Goal: Task Accomplishment & Management: Complete application form

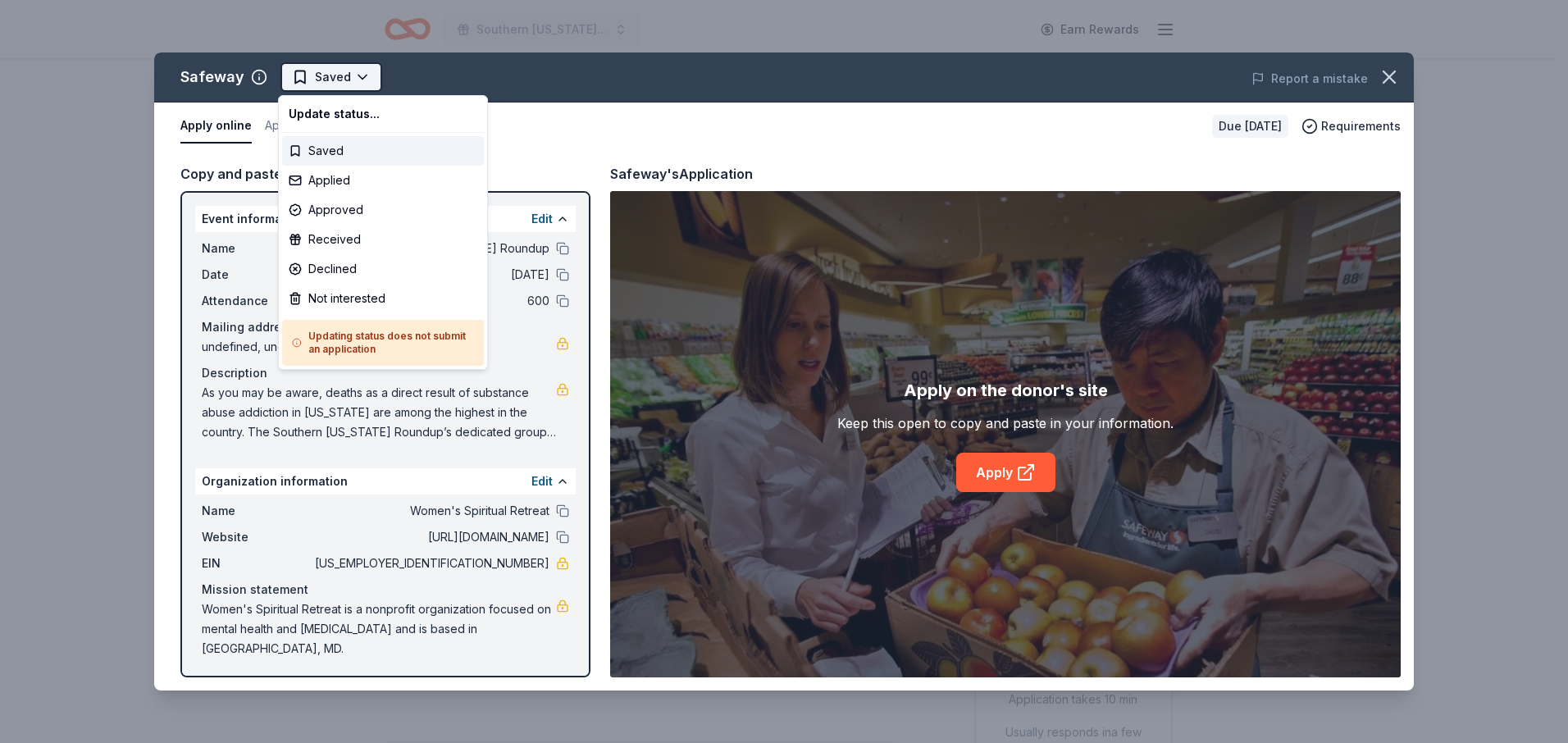
click at [357, 74] on html "Southern [US_STATE] Roundup Earn Rewards Due [DATE] Share Safeway New approval …" at bounding box center [784, 371] width 1568 height 743
click at [344, 178] on div "Applied" at bounding box center [383, 180] width 201 height 29
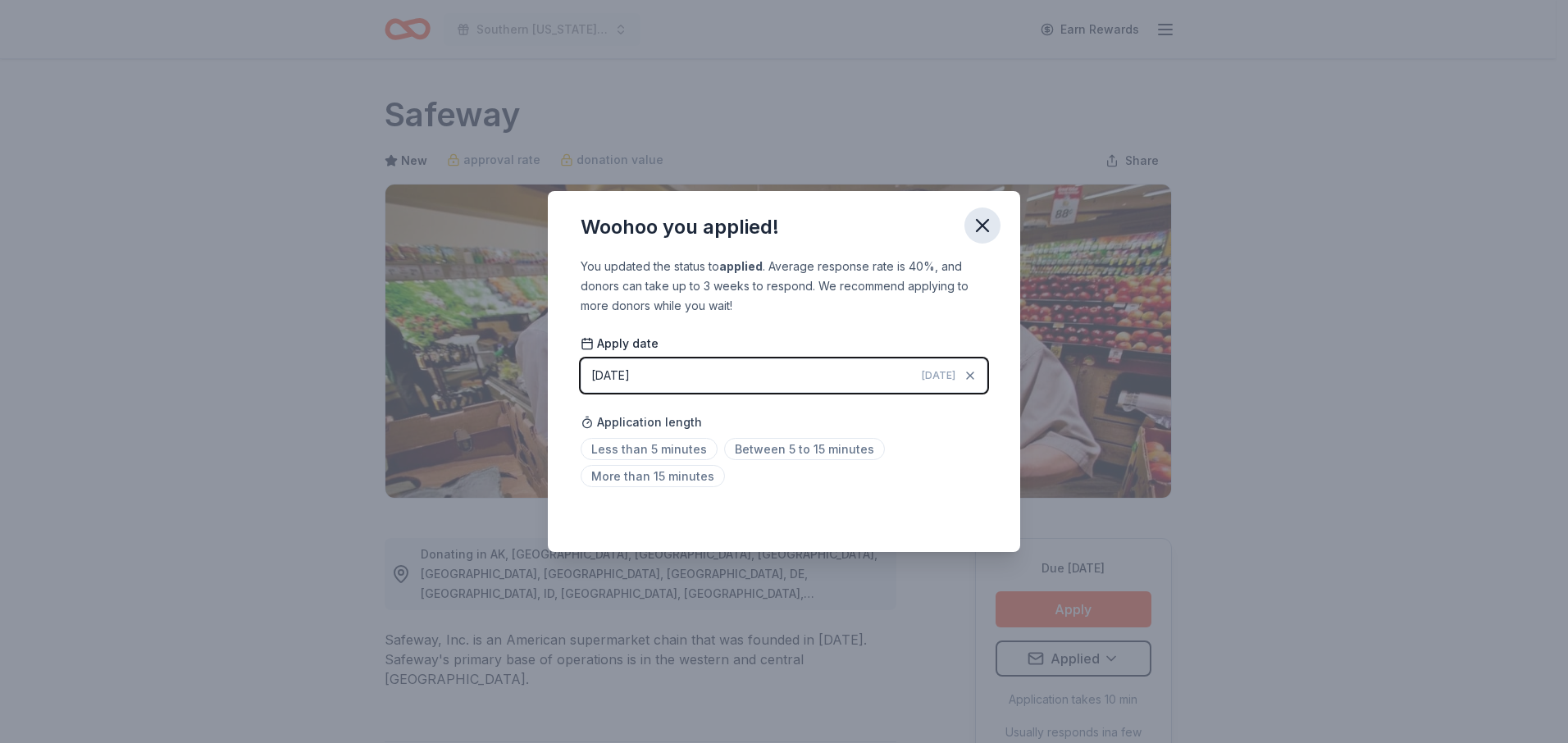
click at [984, 229] on icon "button" at bounding box center [982, 225] width 23 height 23
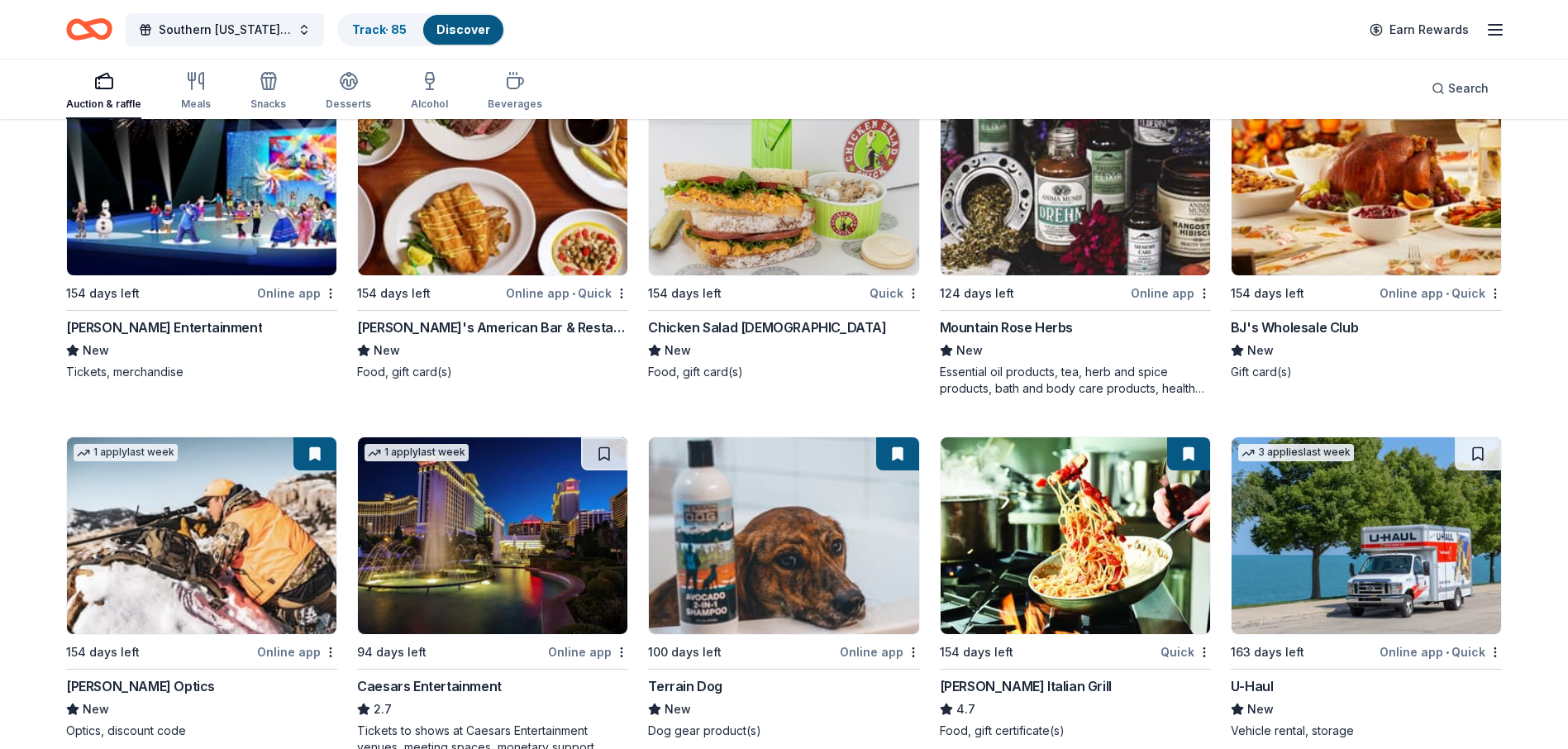
scroll to position [9416, 0]
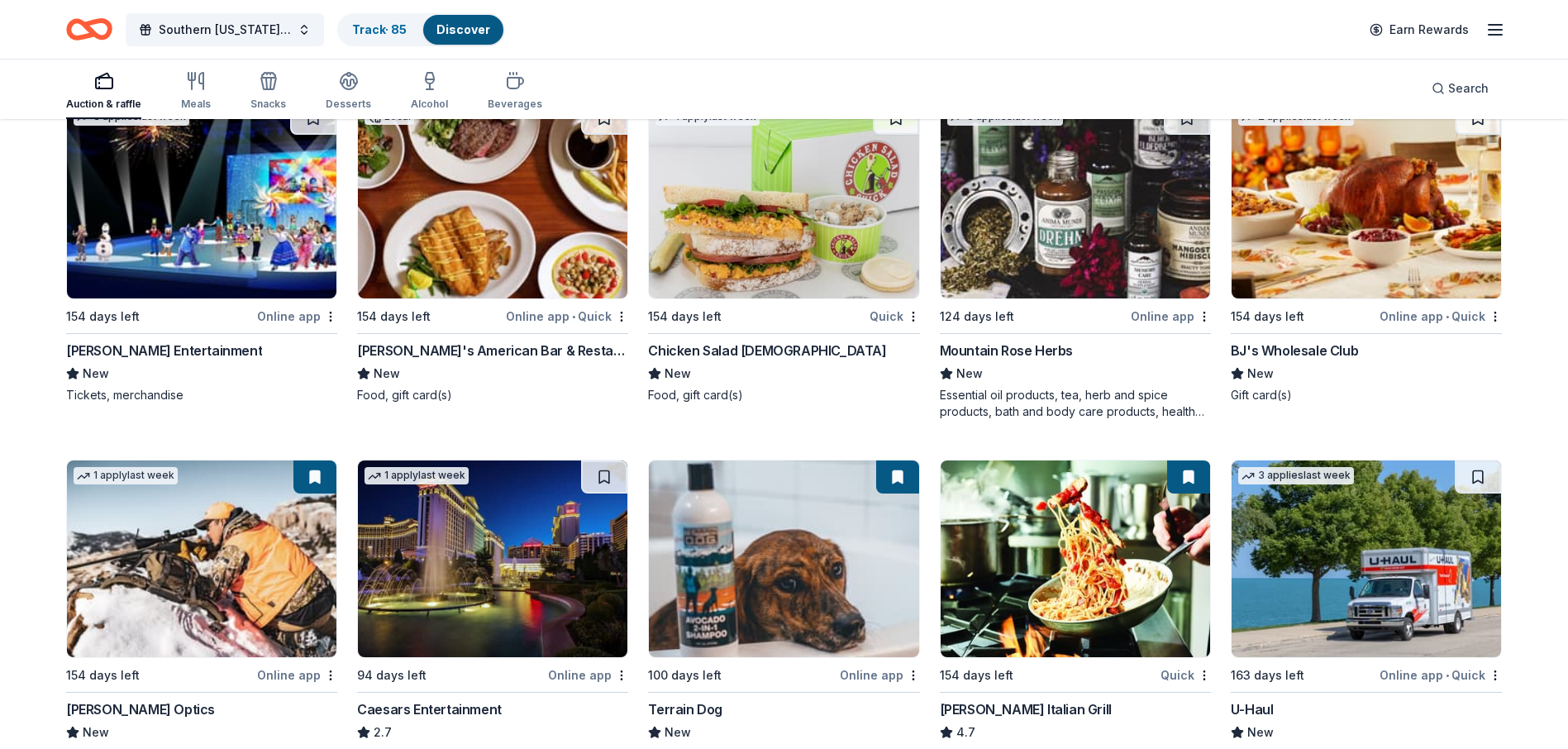
click at [1304, 361] on div "BJ's Wholesale Club" at bounding box center [1294, 350] width 127 height 20
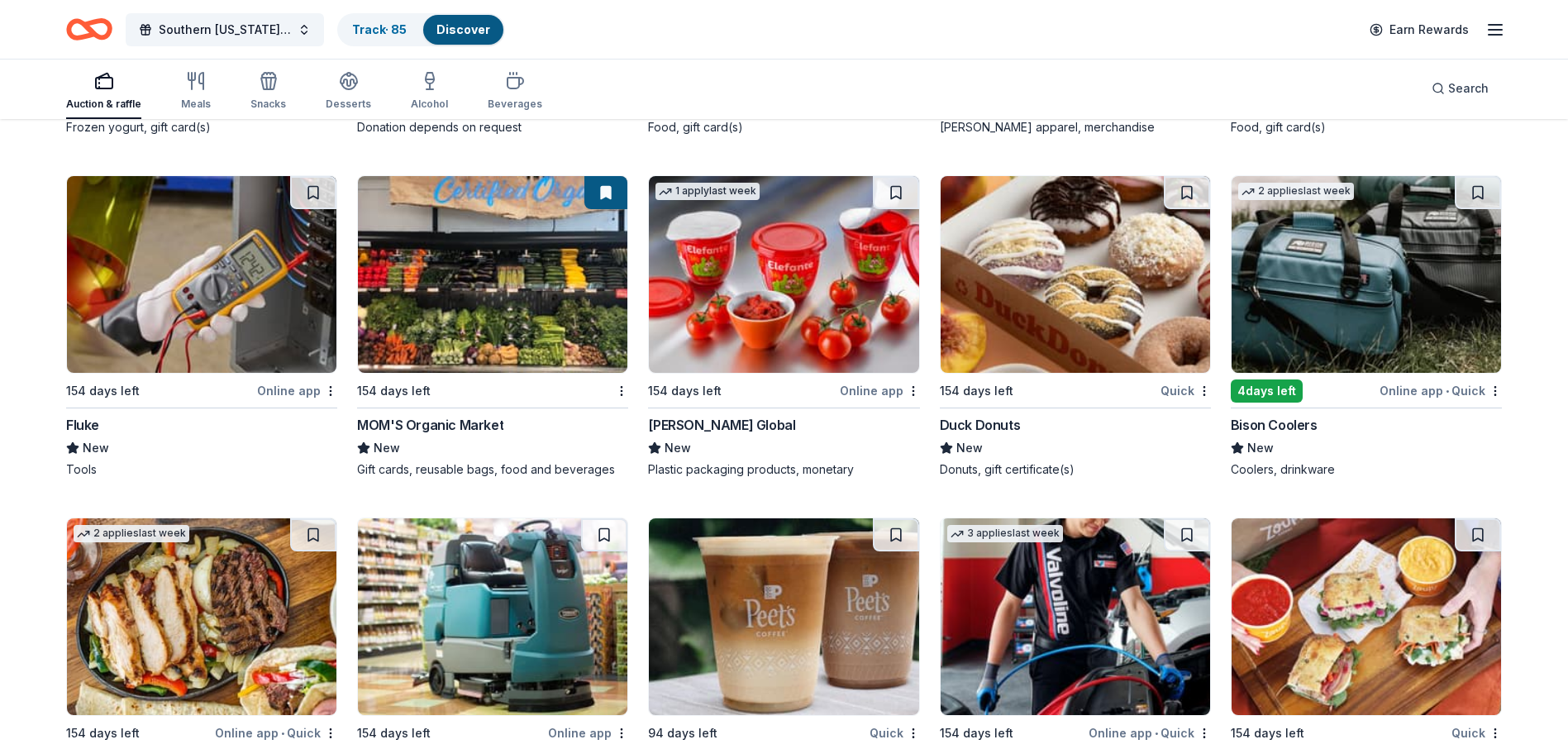
scroll to position [10444, 0]
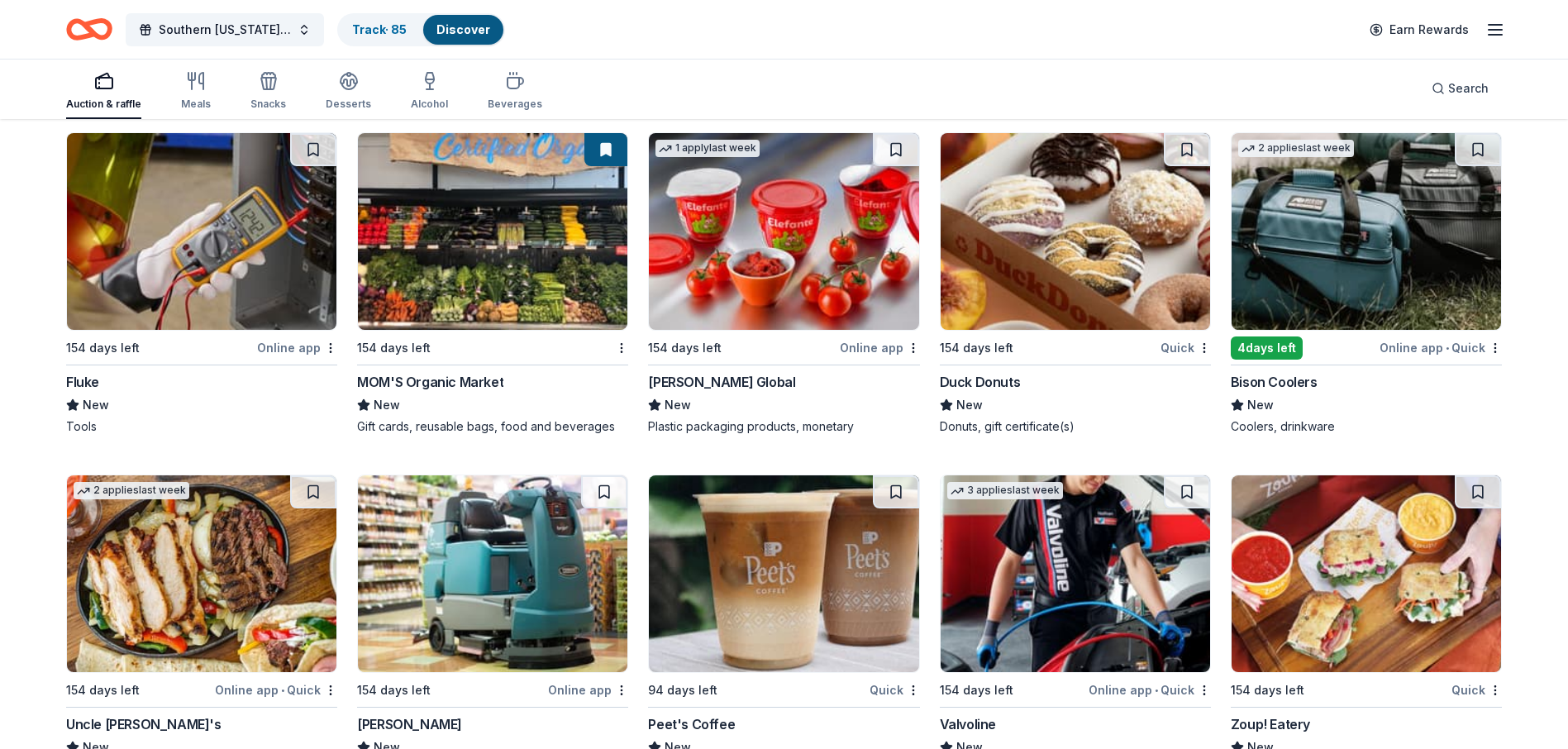
click at [1000, 392] on div "Duck Donuts" at bounding box center [979, 382] width 81 height 20
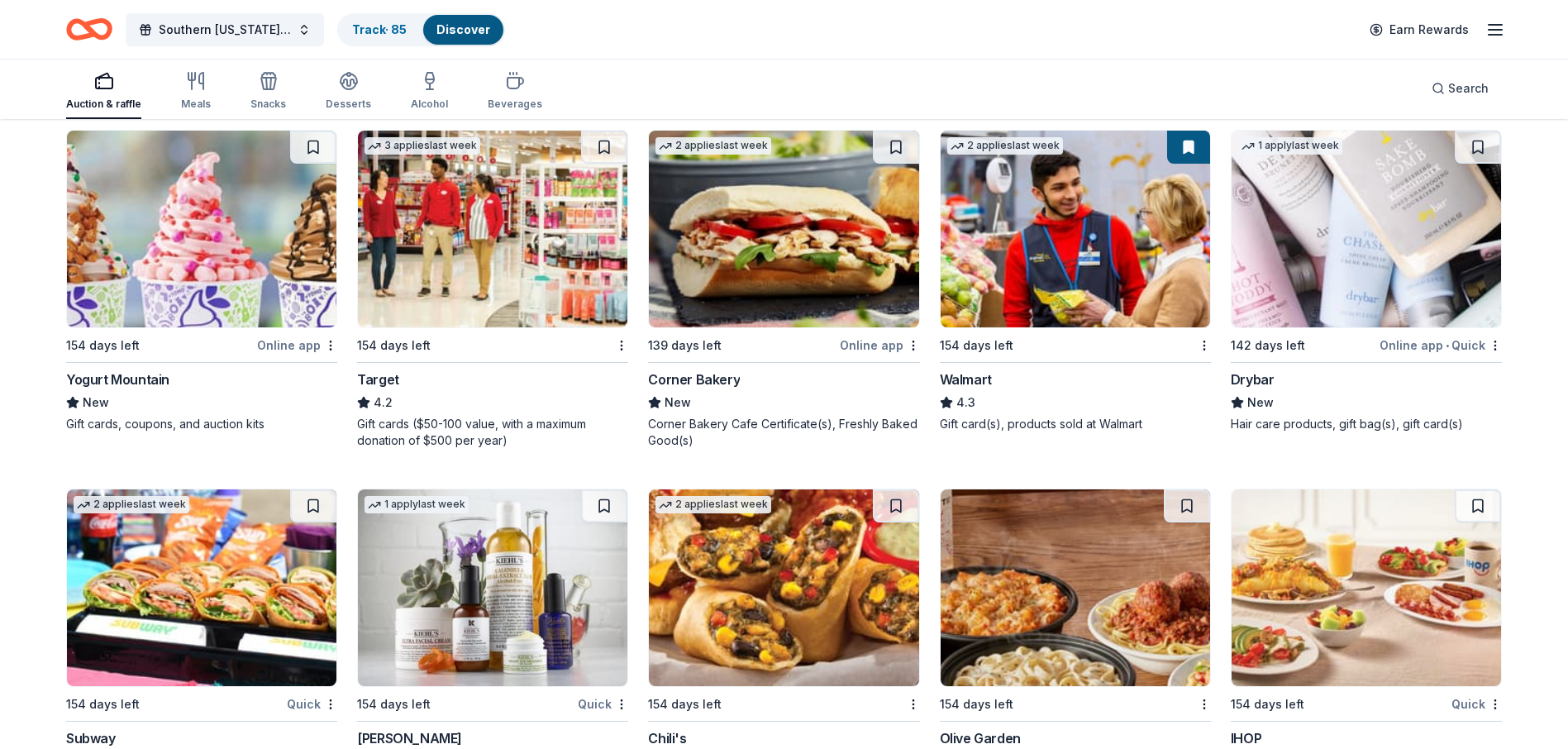
scroll to position [11519, 0]
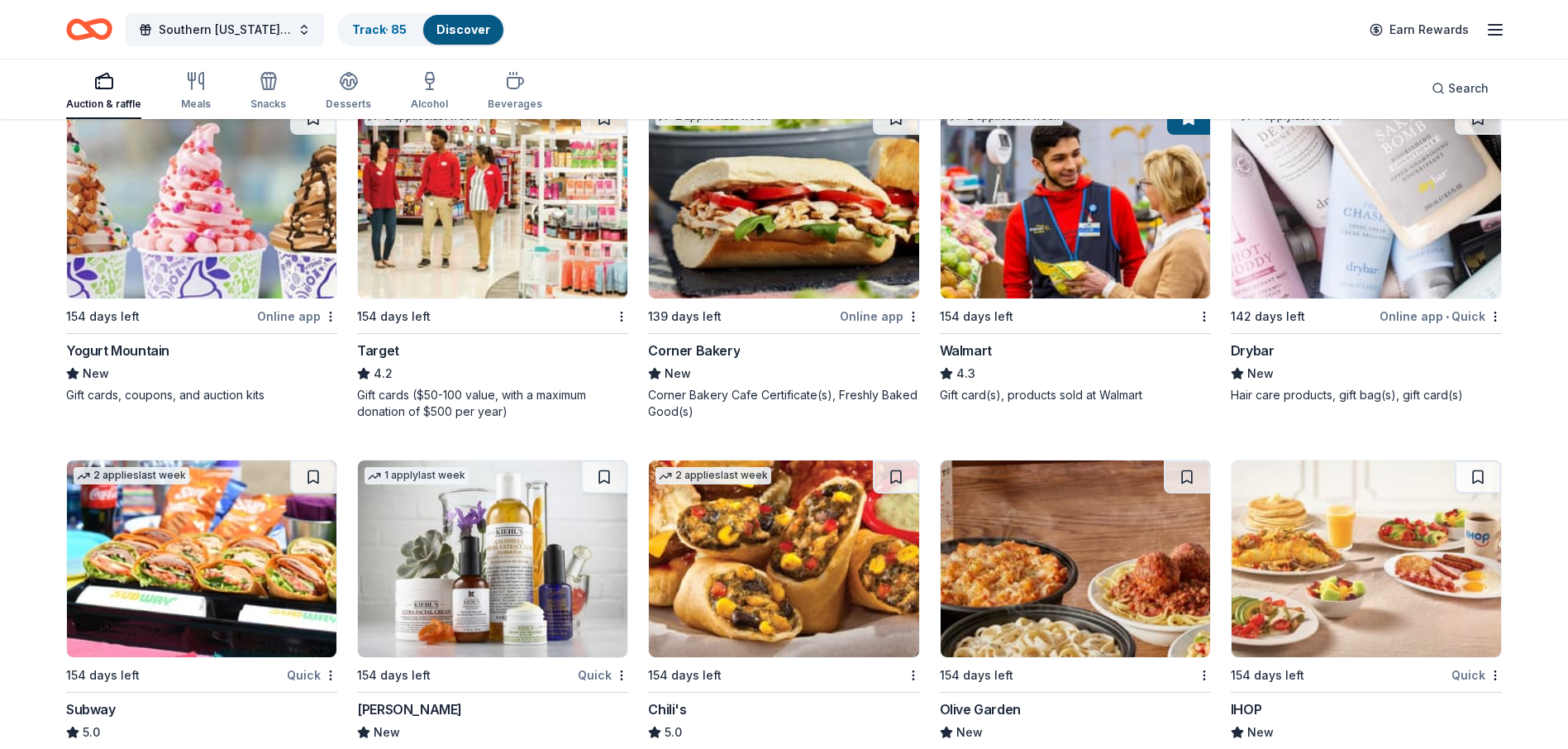
click at [467, 32] on link "Discover" at bounding box center [463, 29] width 53 height 14
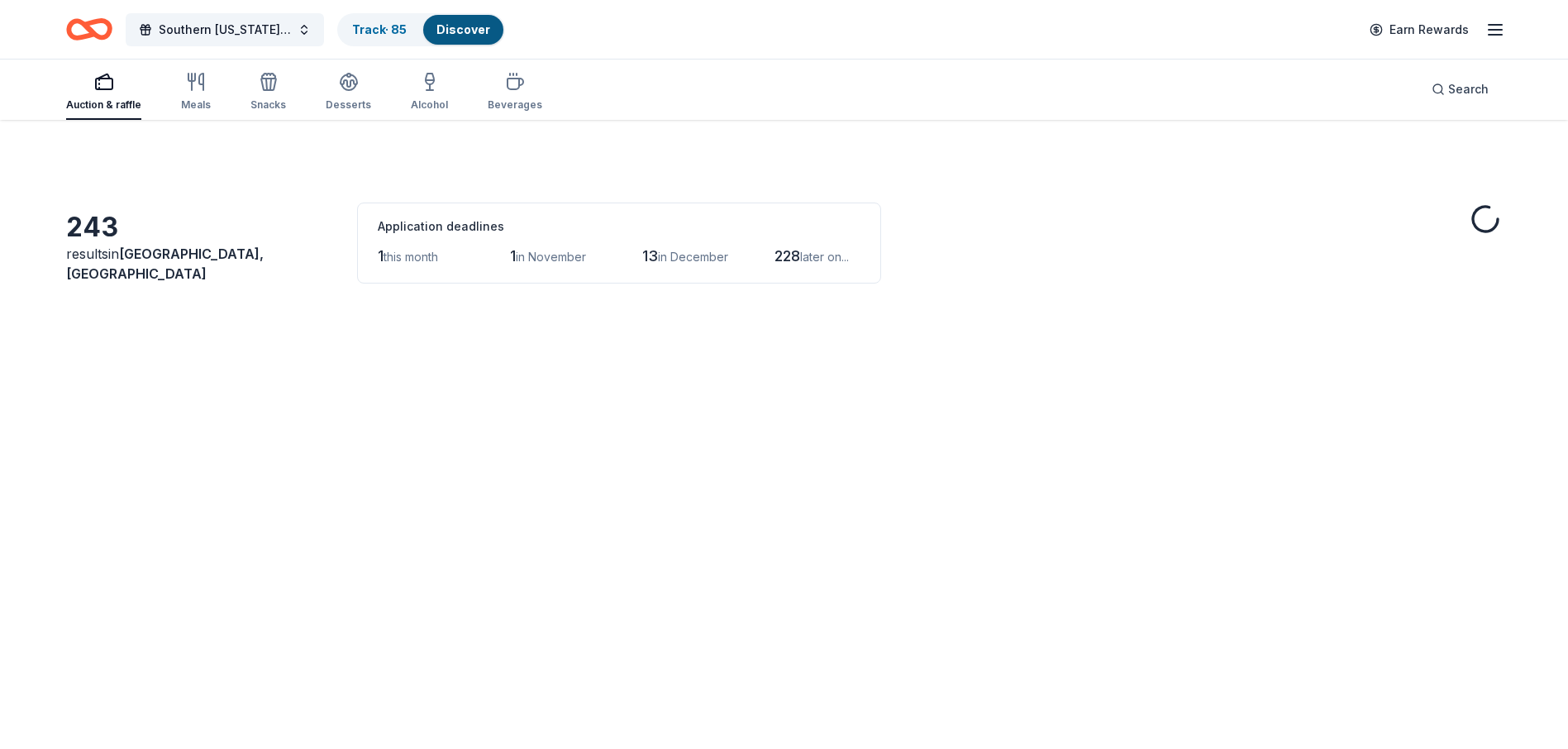
scroll to position [11519, 0]
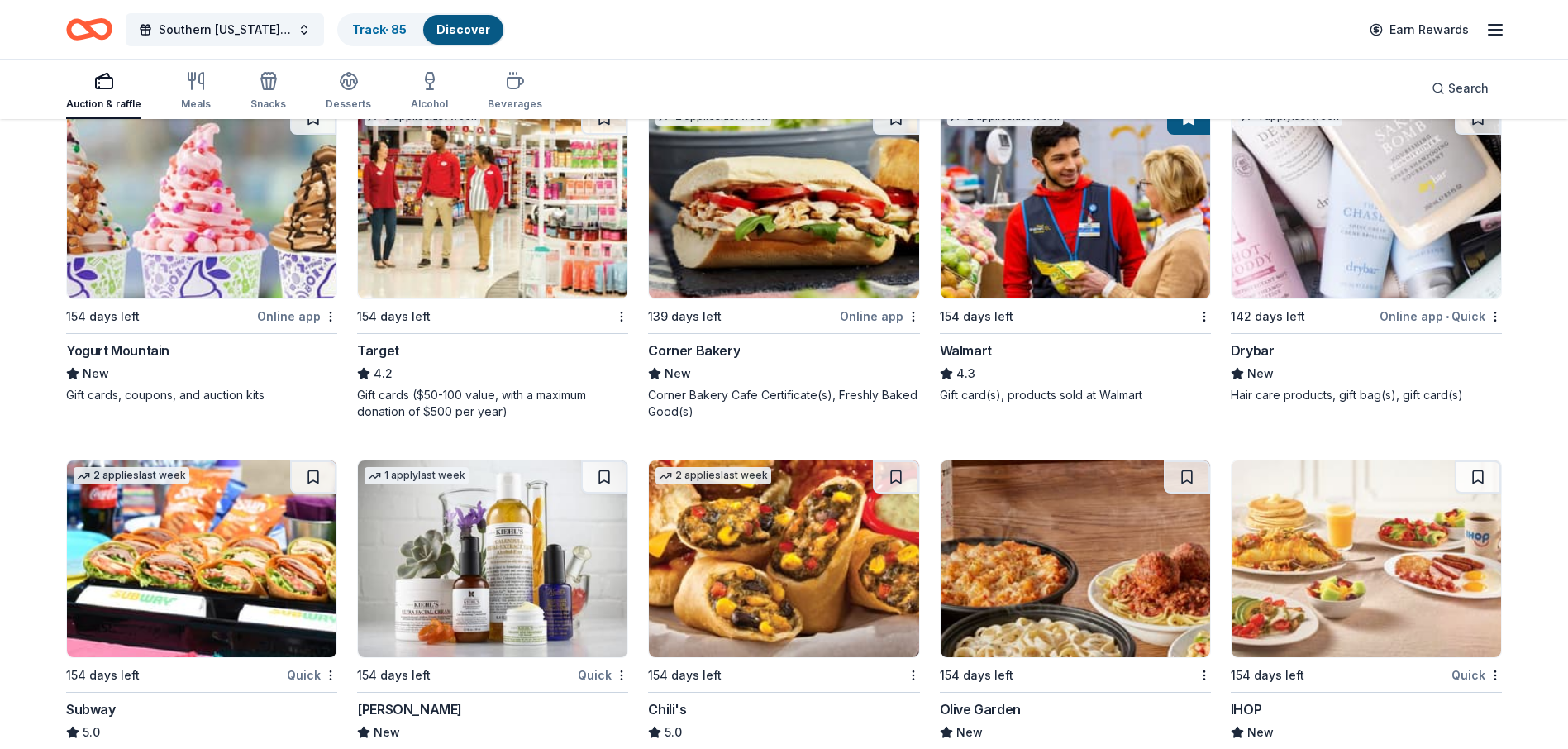
drag, startPoint x: 110, startPoint y: 90, endPoint x: 743, endPoint y: 82, distance: 633.1
click at [743, 82] on div "Auction & raffle Meals Snacks Desserts Alcohol Beverages Search" at bounding box center [784, 88] width 1435 height 61
click at [1495, 29] on line "button" at bounding box center [1495, 29] width 13 height 0
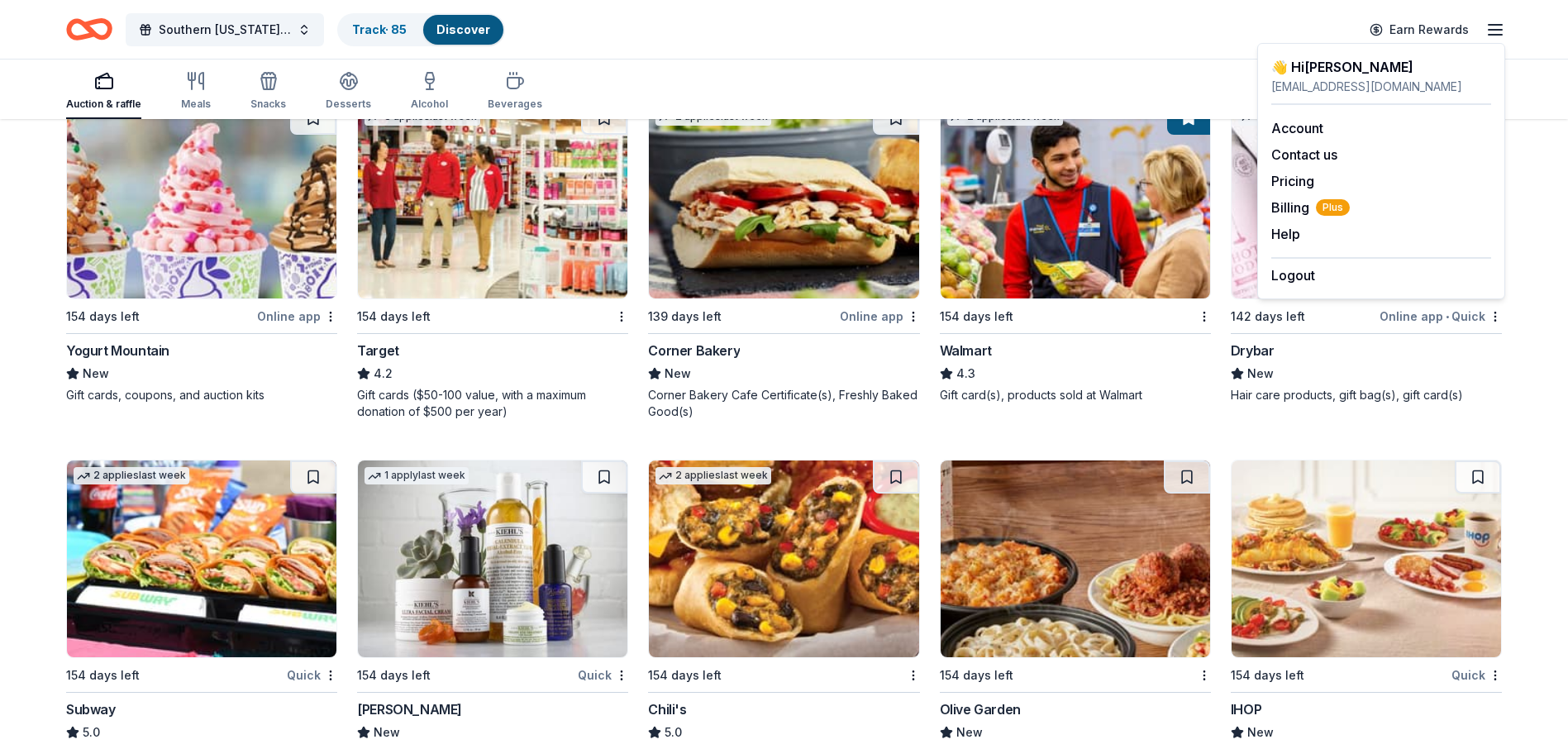
click at [686, 88] on div "Auction & raffle Meals Snacks Desserts Alcohol Beverages Search" at bounding box center [784, 88] width 1435 height 61
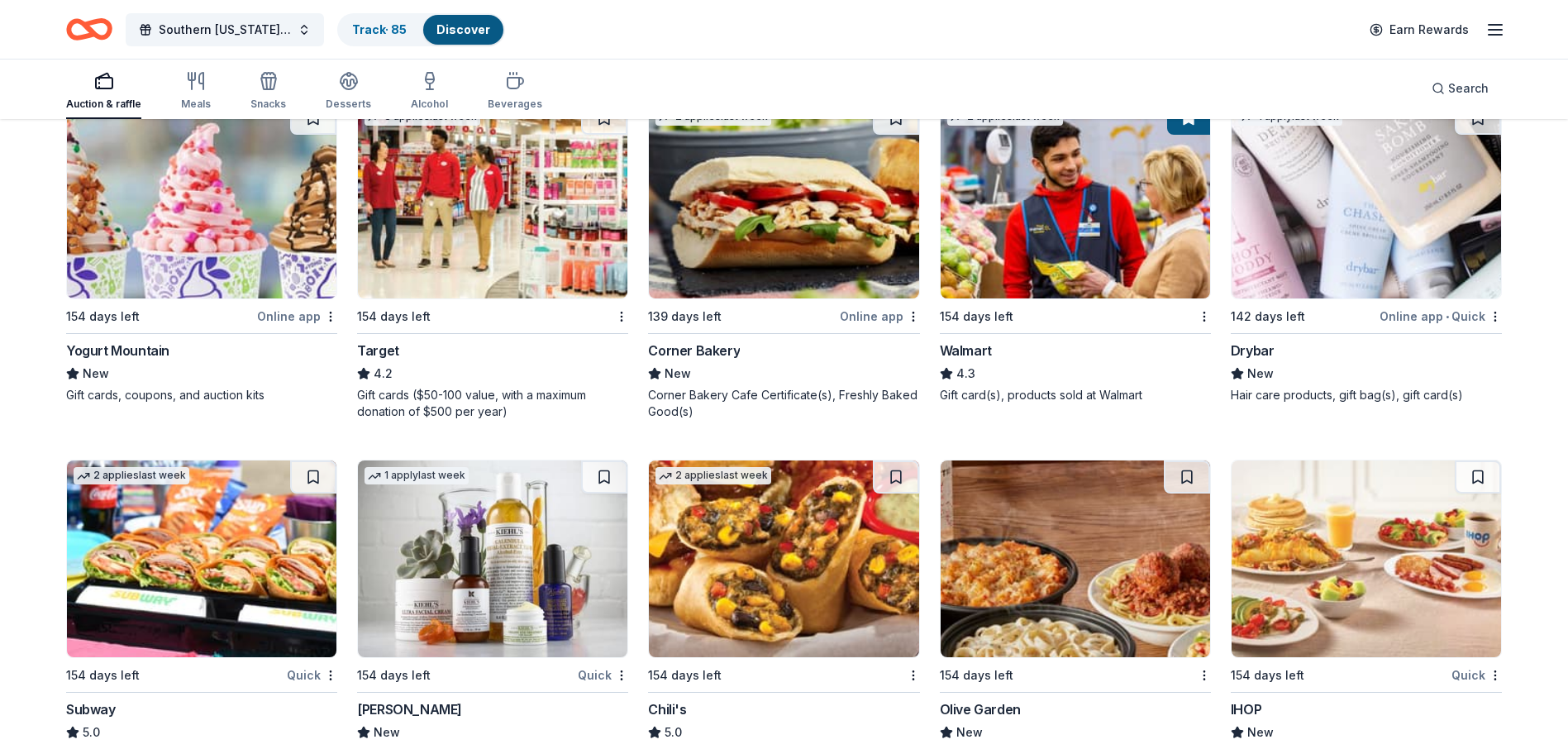
click at [90, 33] on icon "Home" at bounding box center [97, 28] width 26 height 17
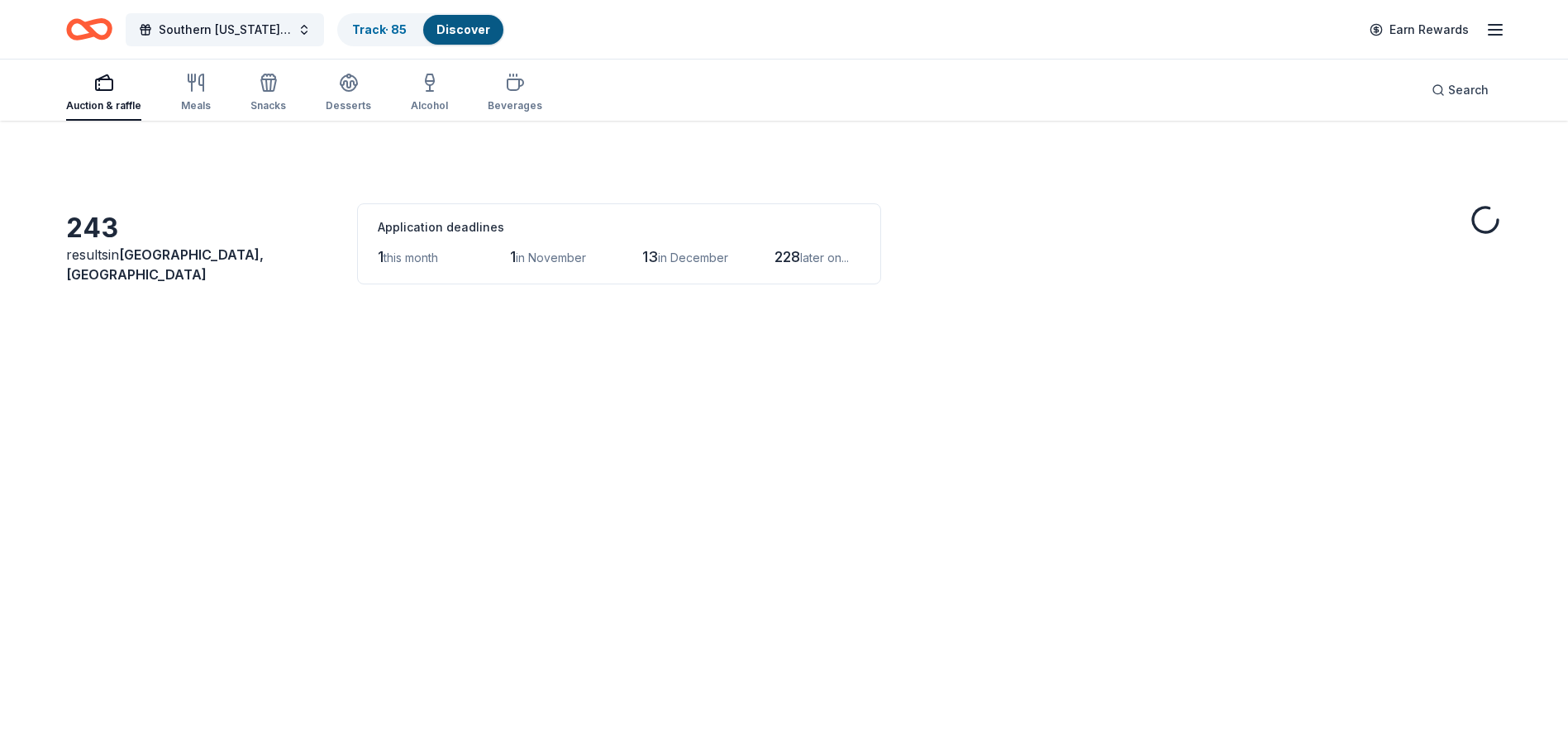
scroll to position [11519, 0]
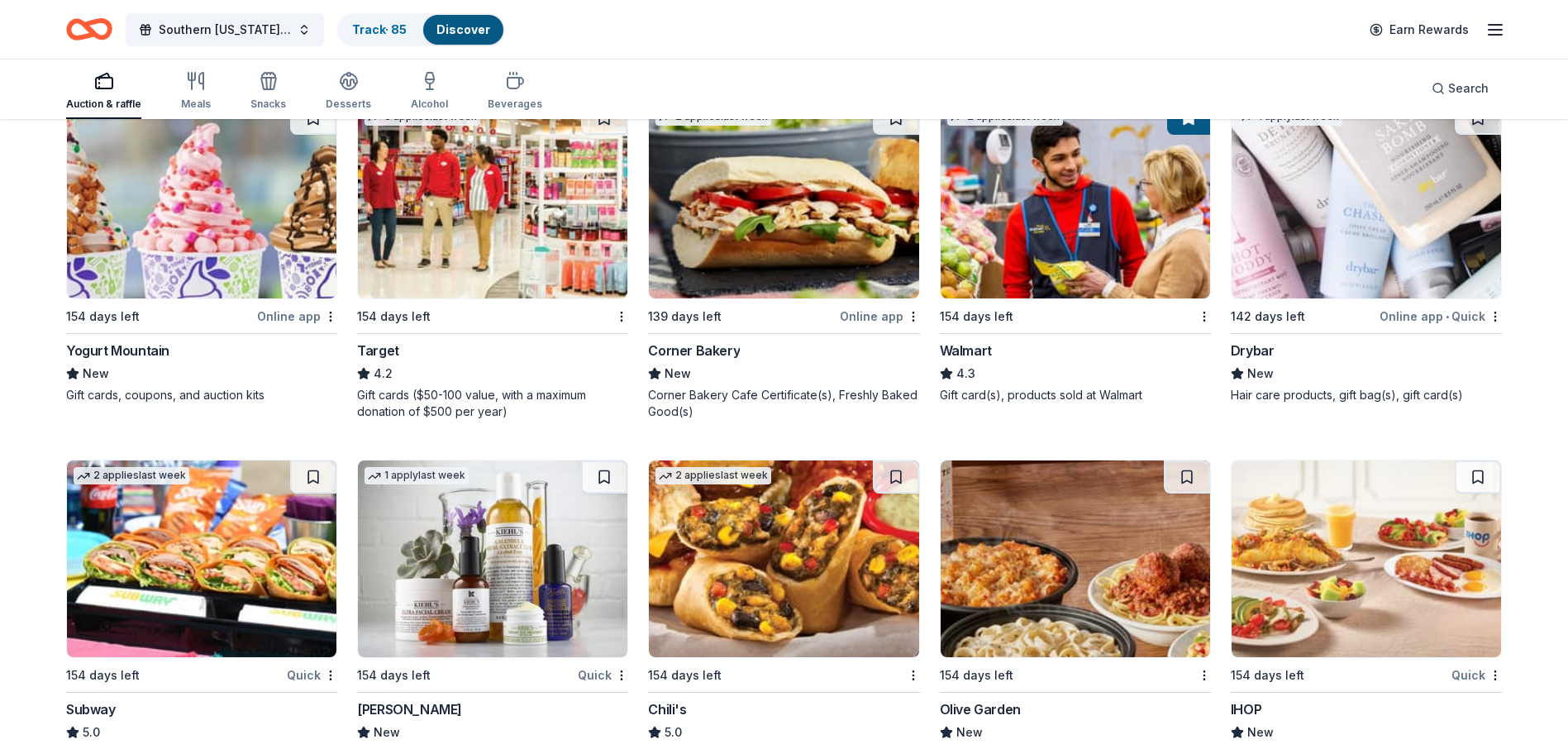
click at [99, 79] on icon "button" at bounding box center [99, 78] width 0 height 2
drag, startPoint x: 98, startPoint y: 79, endPoint x: 6, endPoint y: 164, distance: 125.3
click at [1474, 94] on span "Search" at bounding box center [1467, 88] width 40 height 20
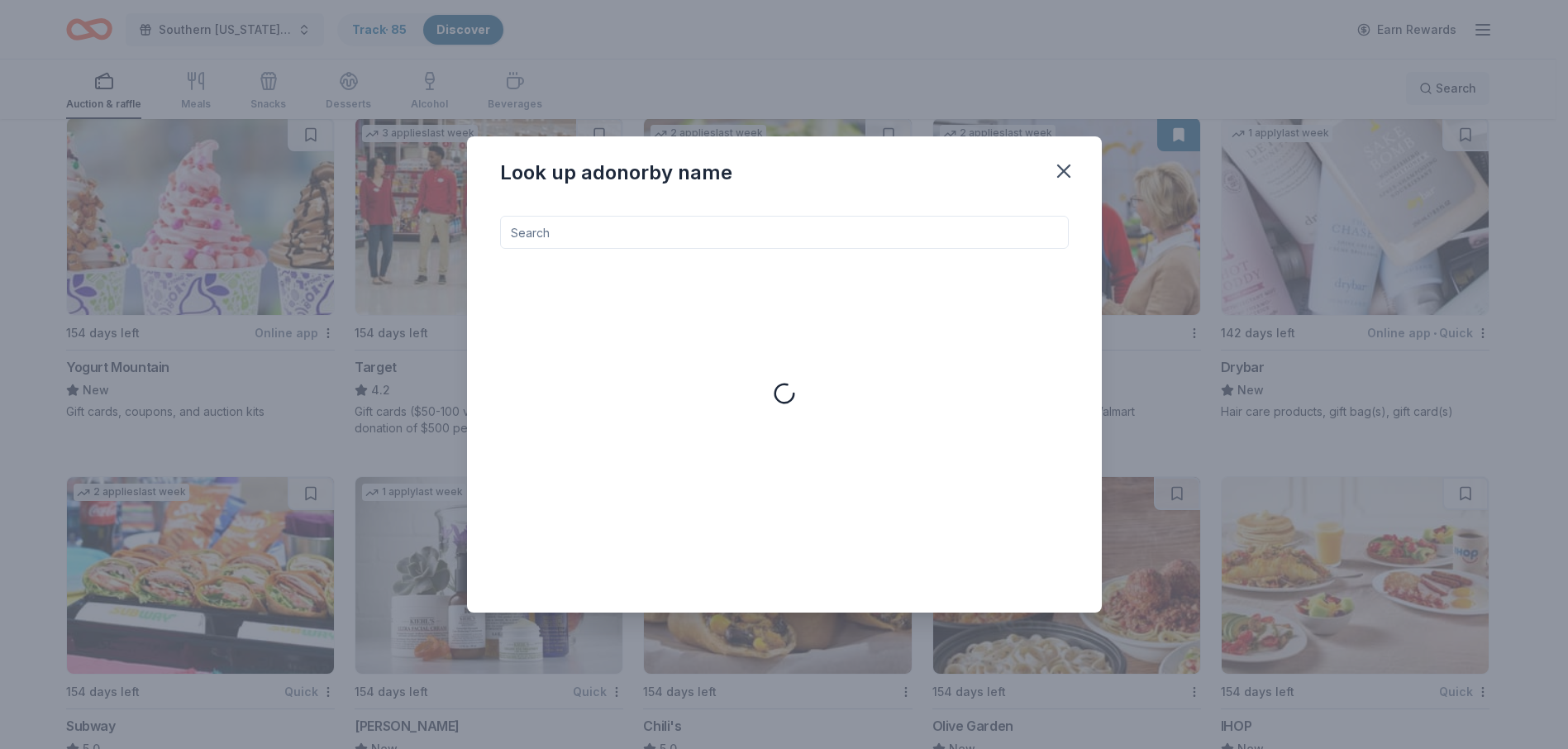
scroll to position [11503, 0]
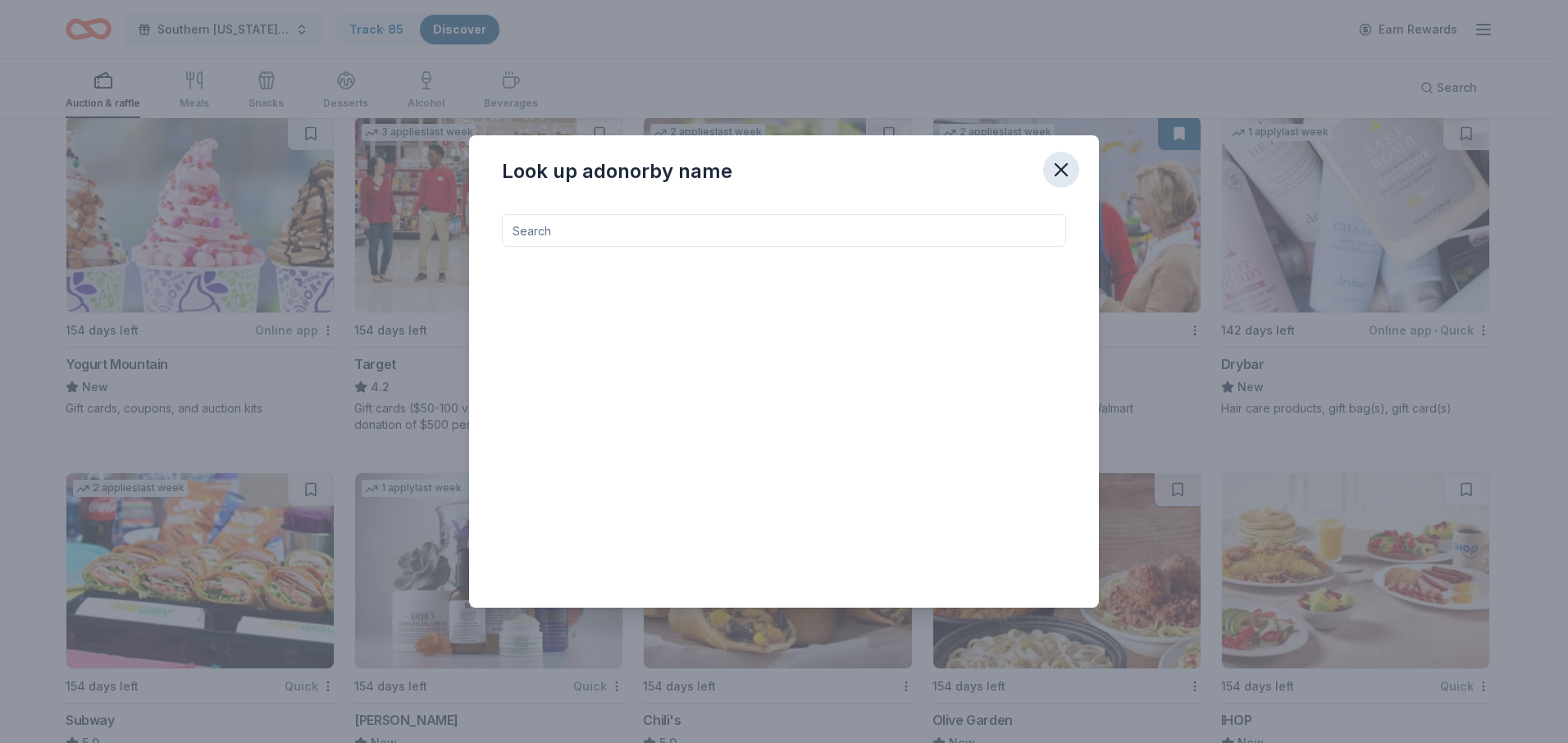
click at [1058, 171] on icon "button" at bounding box center [1061, 170] width 11 height 11
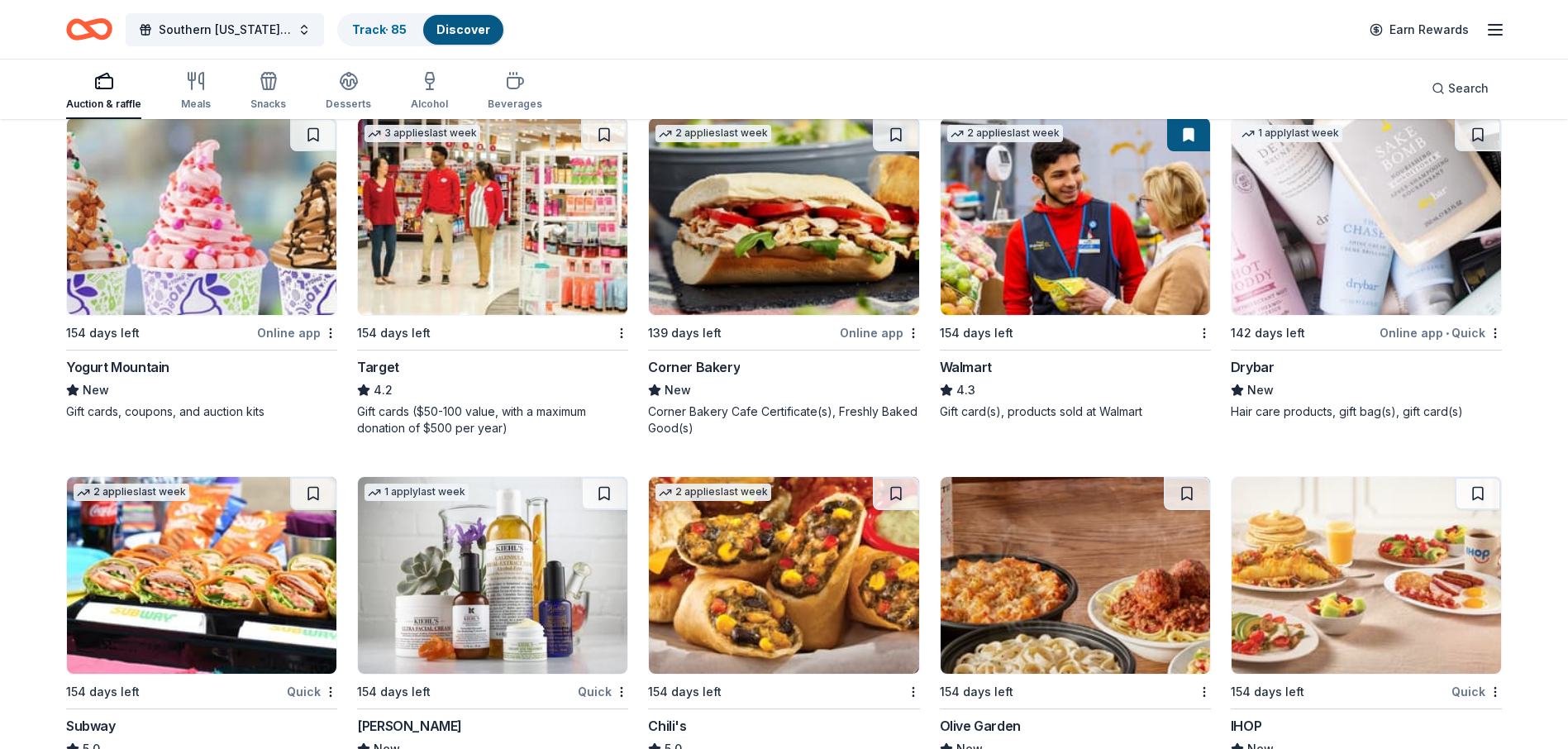
click at [1493, 28] on icon "button" at bounding box center [1495, 29] width 20 height 20
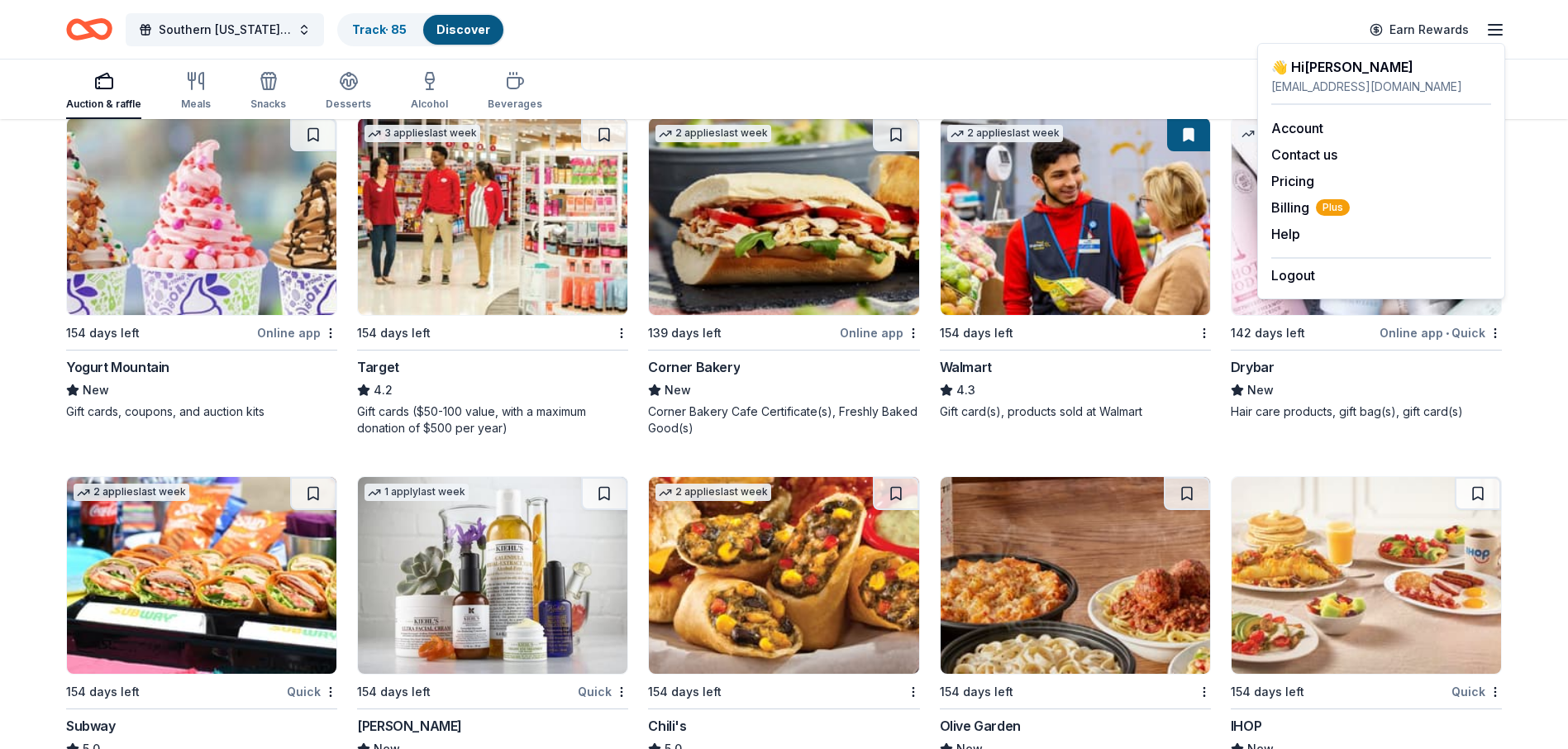
click at [639, 102] on div "Auction & raffle Meals Snacks Desserts Alcohol Beverages Search" at bounding box center [784, 88] width 1435 height 61
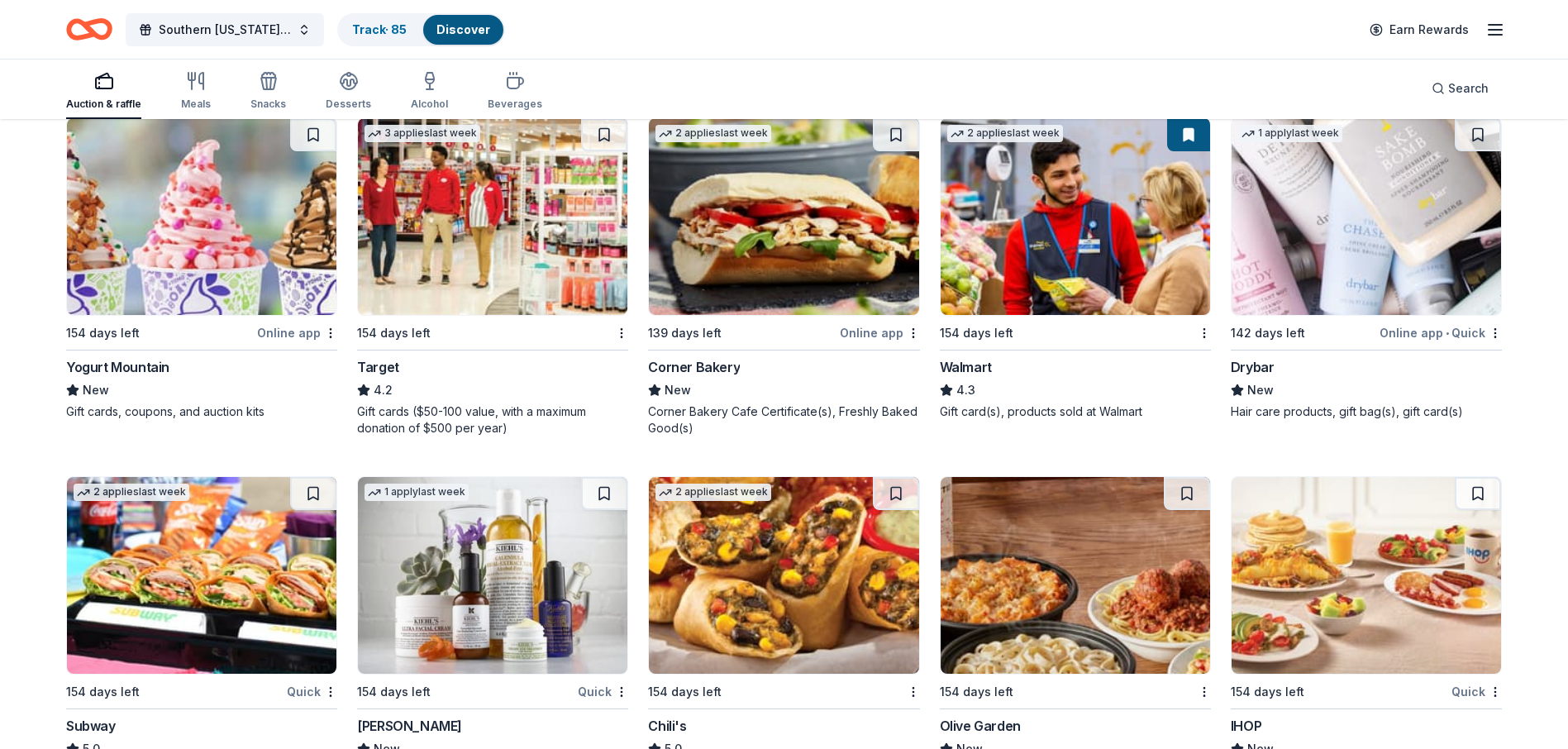
click at [478, 36] on link "Discover" at bounding box center [463, 29] width 53 height 14
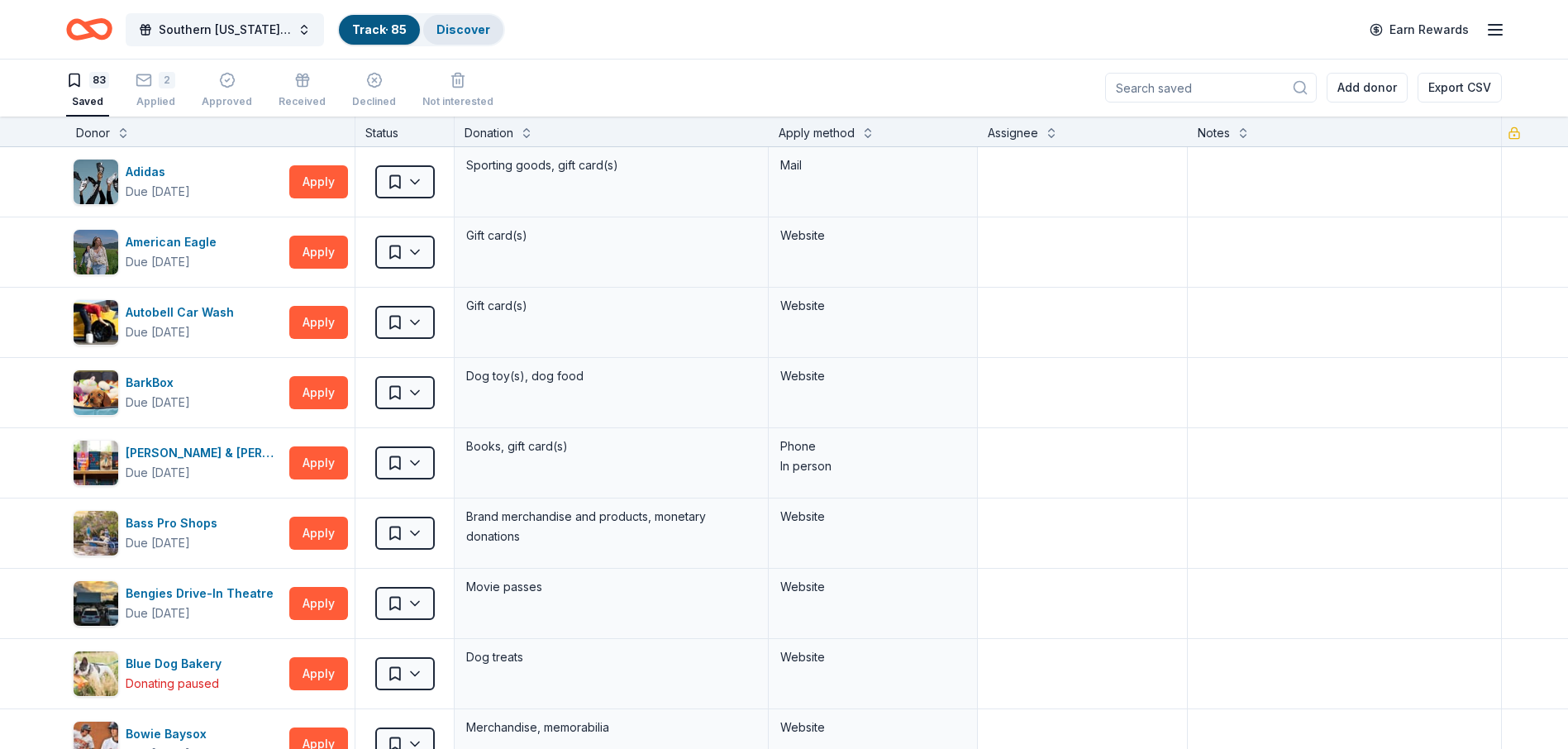
click at [473, 31] on link "Discover" at bounding box center [463, 29] width 53 height 14
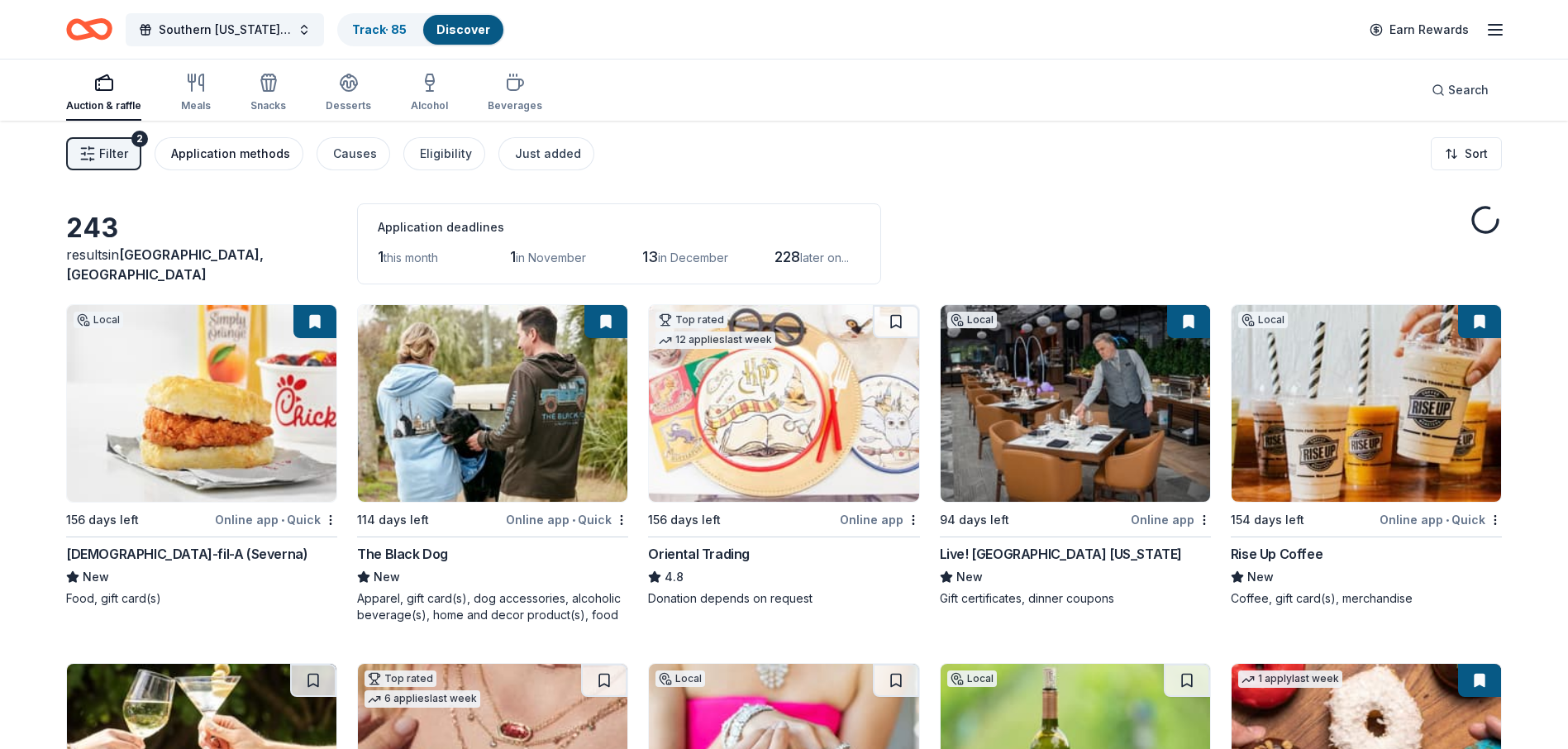
click at [264, 164] on button "Application methods" at bounding box center [229, 153] width 149 height 33
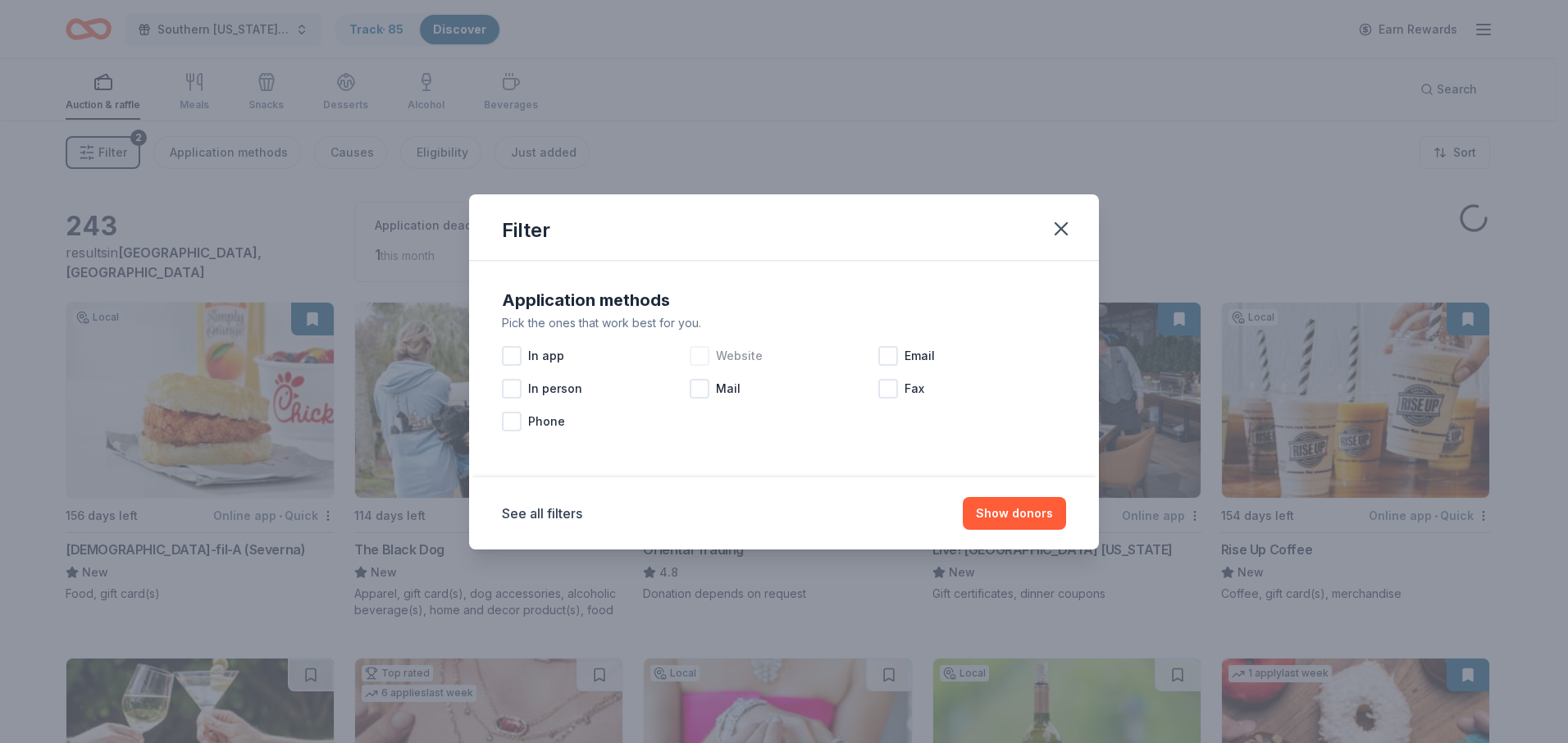
click at [702, 353] on div at bounding box center [700, 356] width 19 height 19
click at [1043, 515] on button "Show 172 donors" at bounding box center [1004, 513] width 123 height 33
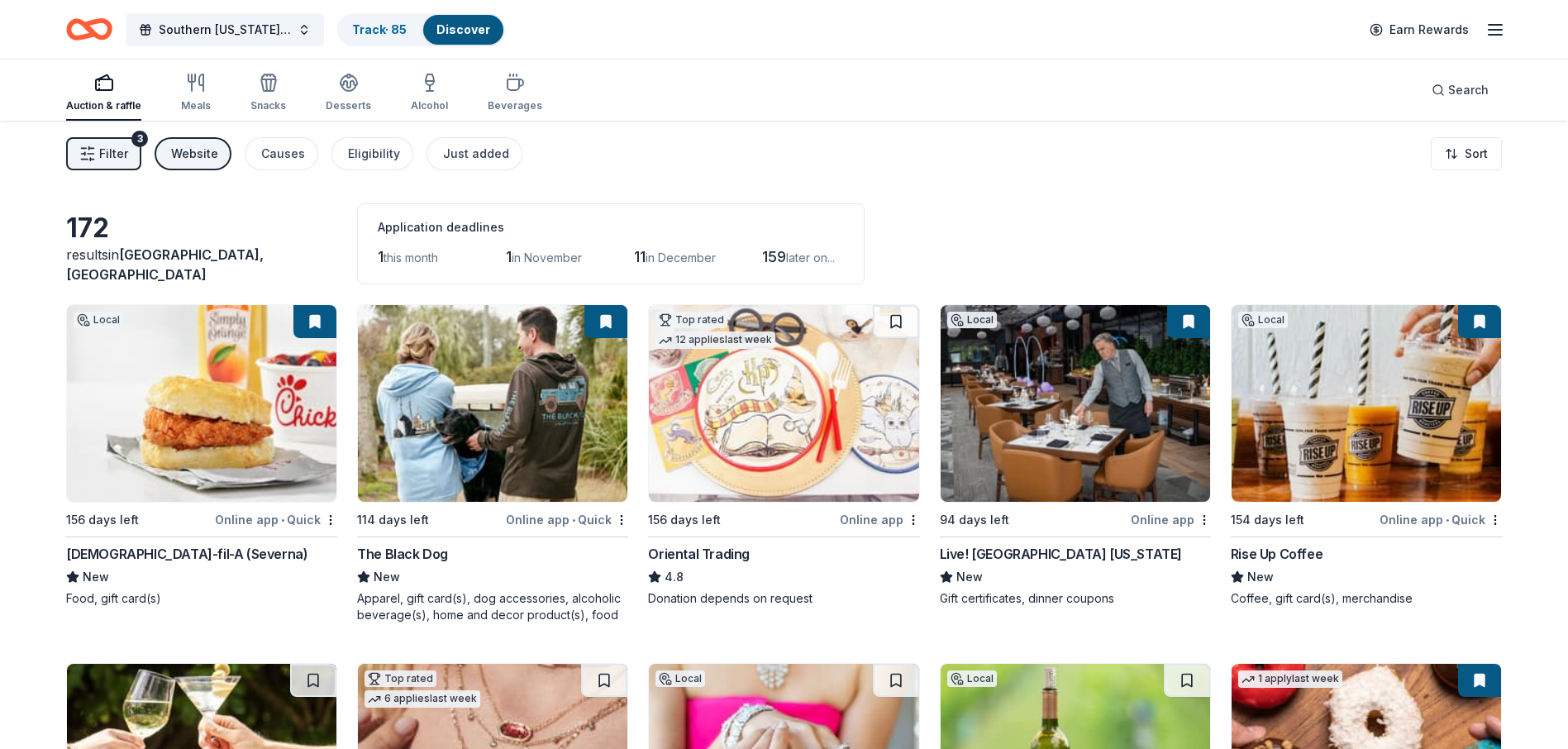
click at [118, 153] on span "Filter" at bounding box center [113, 154] width 28 height 20
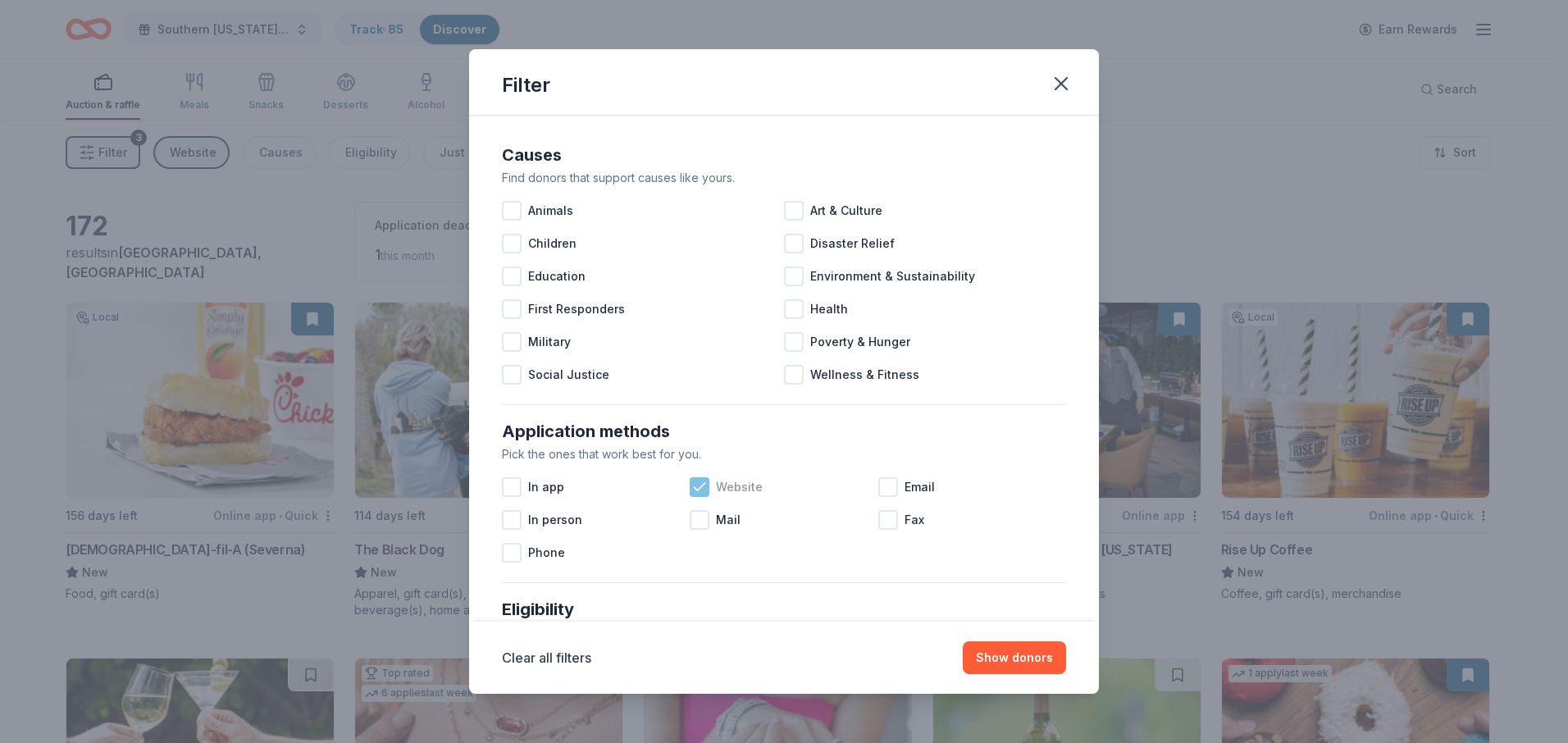
click at [698, 483] on icon at bounding box center [700, 487] width 17 height 17
click at [886, 493] on div at bounding box center [888, 487] width 19 height 19
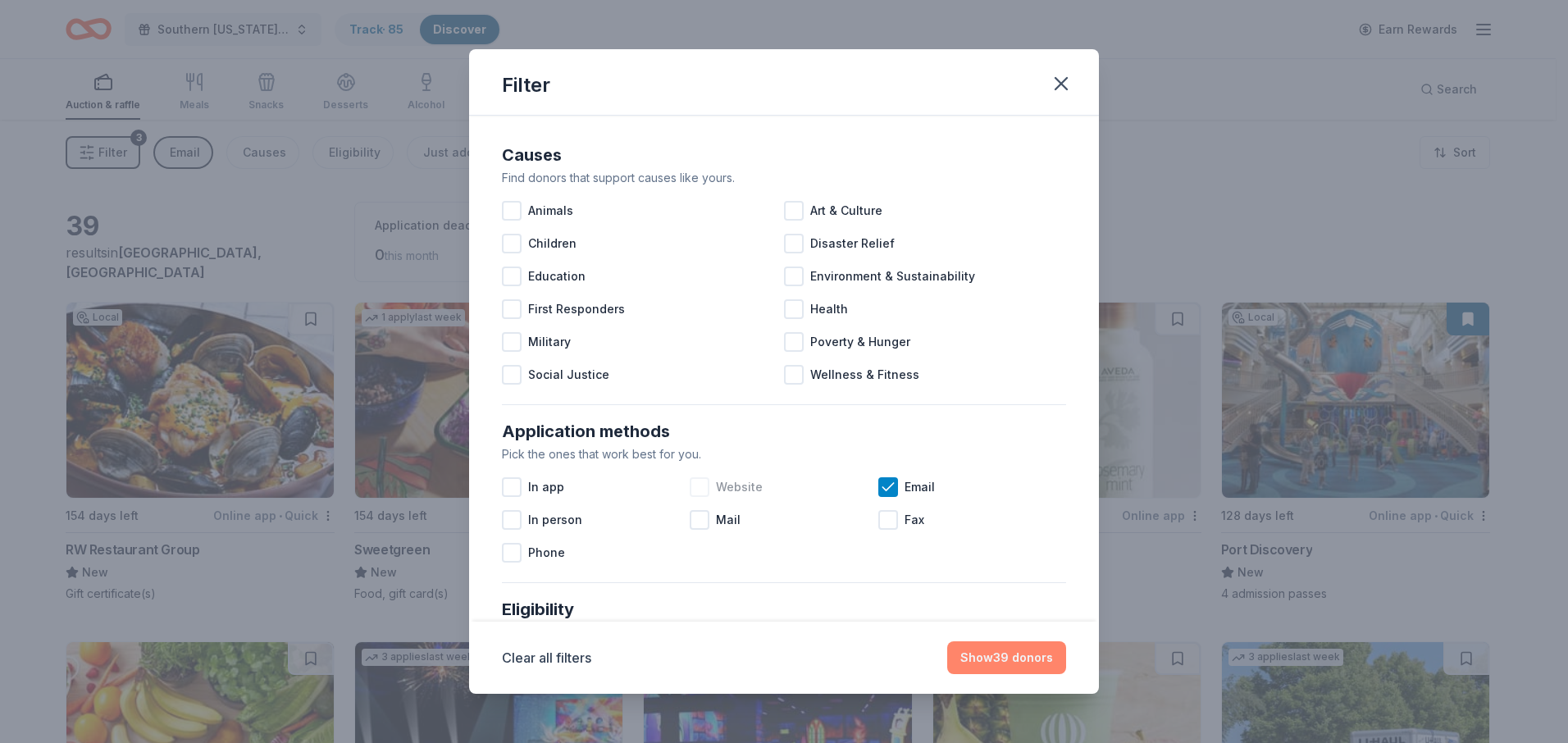
click at [1001, 659] on button "Show 39 donors" at bounding box center [1006, 657] width 119 height 33
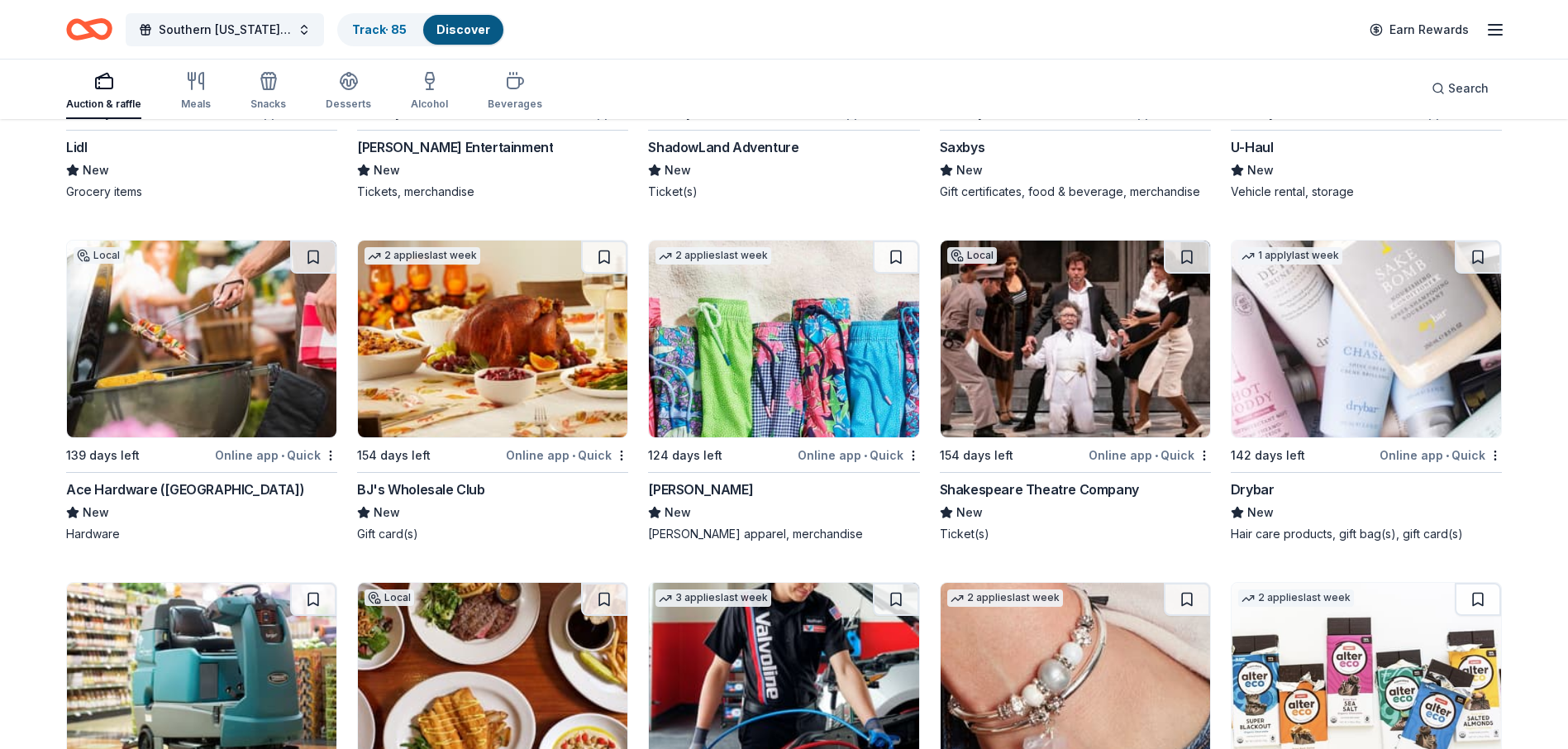
scroll to position [744, 0]
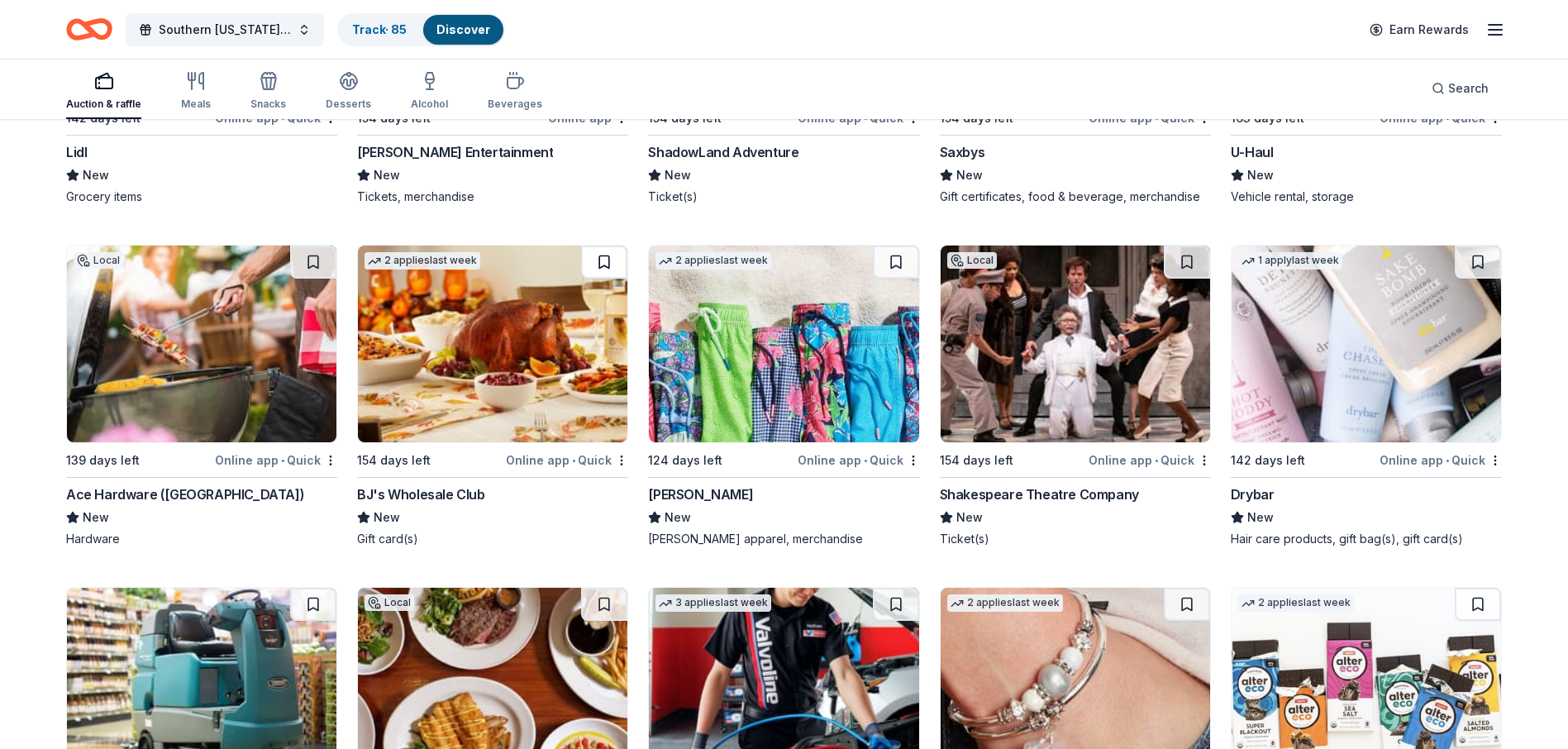
click at [602, 261] on button at bounding box center [605, 262] width 46 height 33
click at [602, 265] on button at bounding box center [605, 262] width 43 height 33
click at [456, 499] on div "BJ's Wholesale Club" at bounding box center [420, 494] width 127 height 20
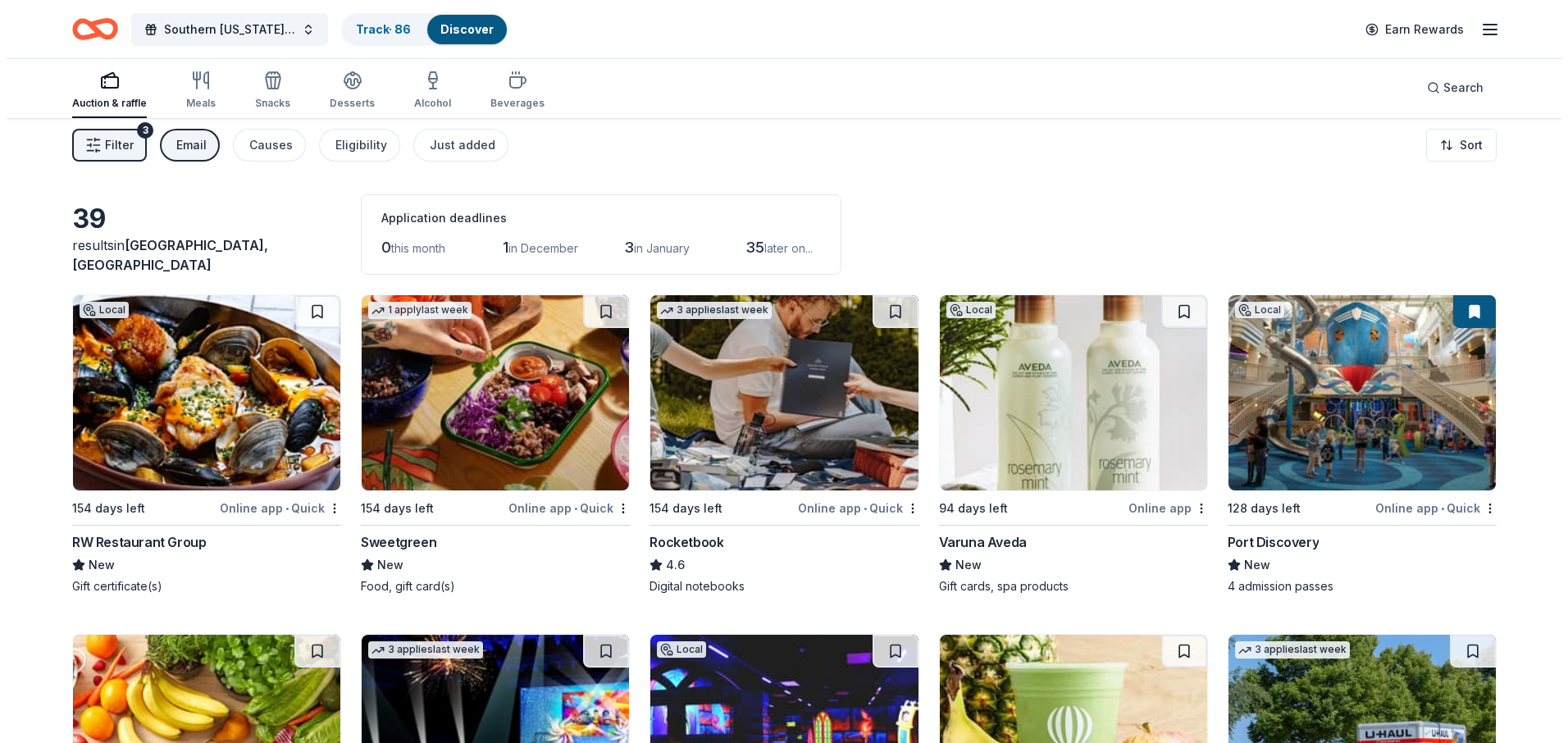
scroll to position [0, 0]
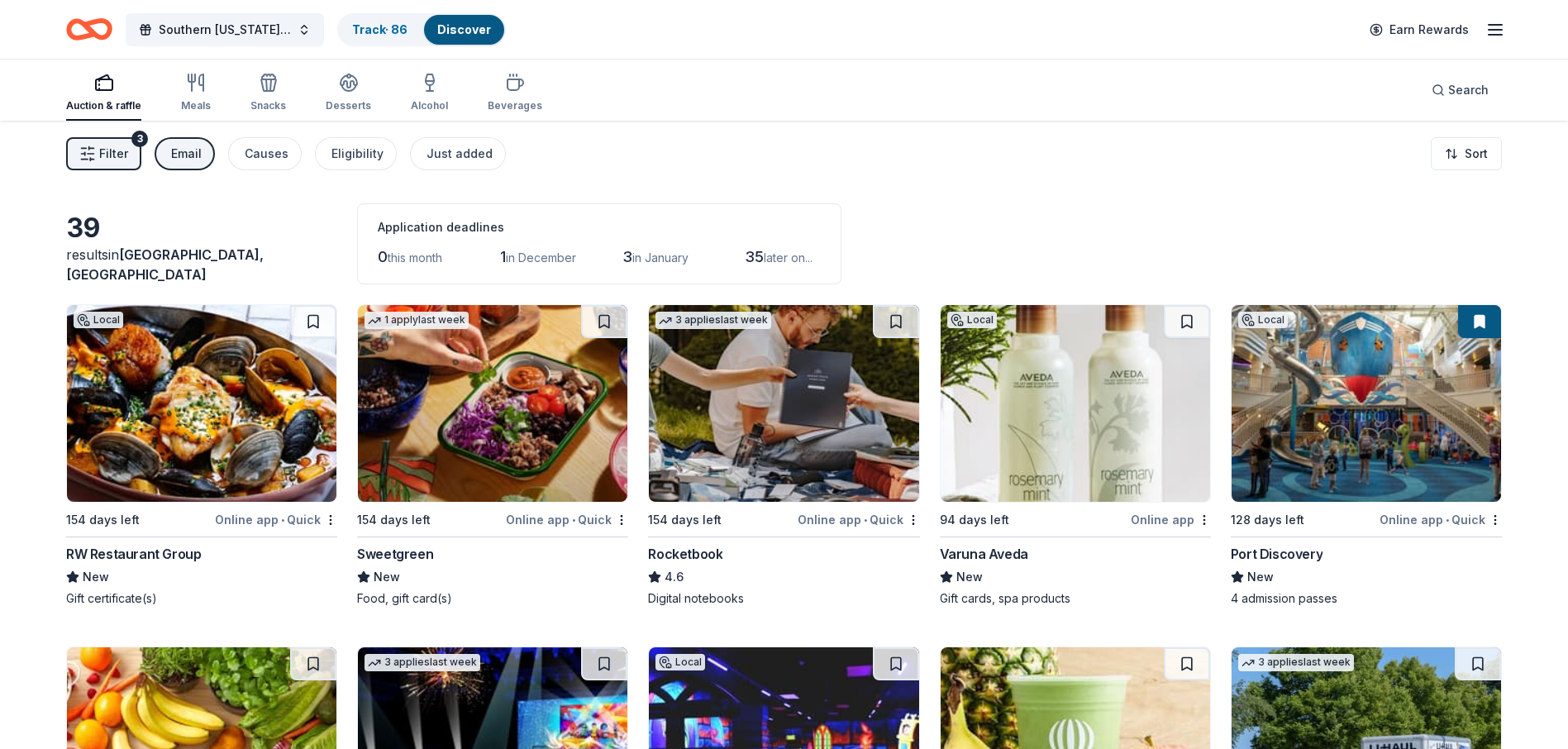
click at [113, 150] on span "Filter" at bounding box center [113, 154] width 28 height 20
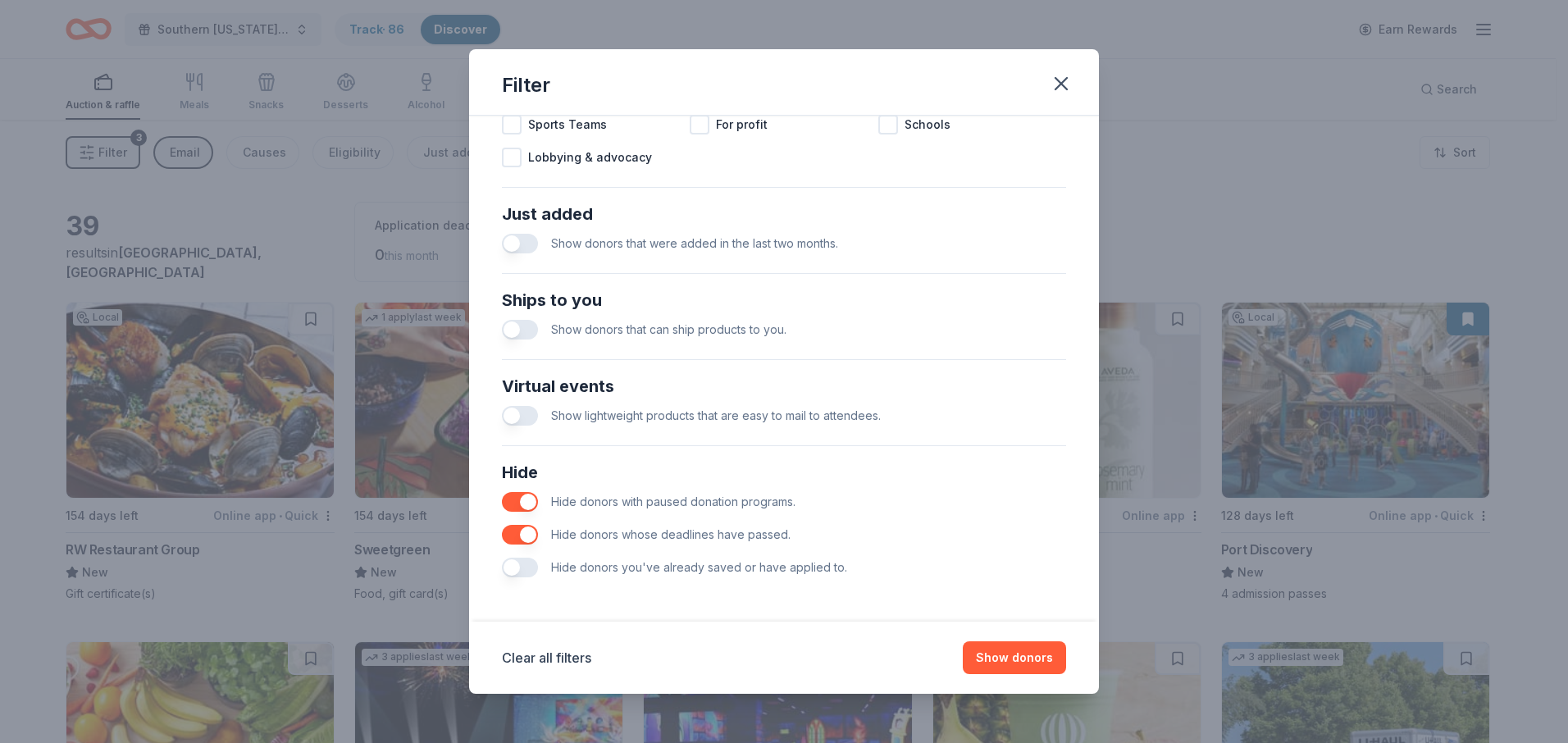
scroll to position [574, 0]
click at [533, 330] on button "button" at bounding box center [519, 329] width 36 height 19
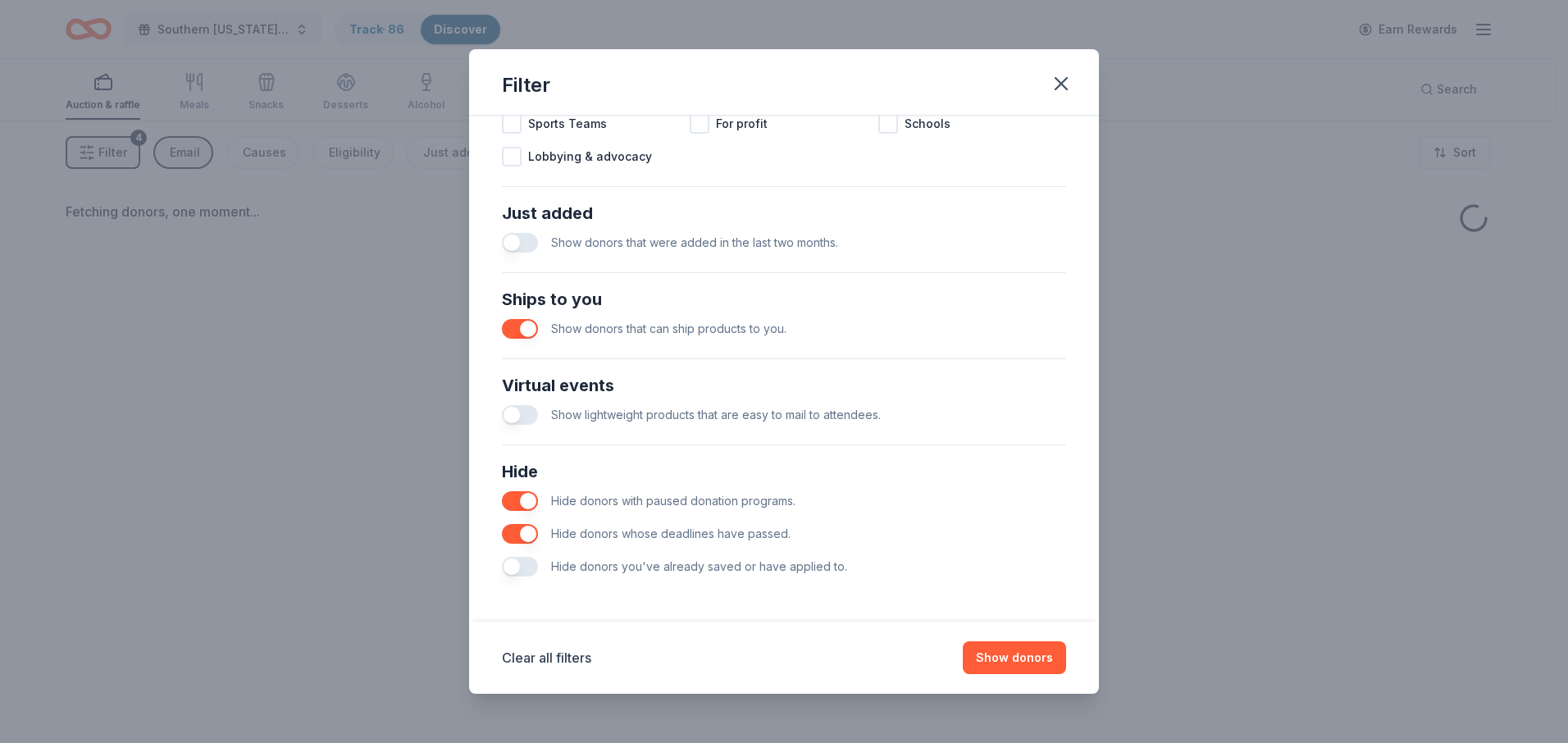
click at [532, 243] on button "button" at bounding box center [519, 243] width 36 height 19
click at [536, 413] on button "button" at bounding box center [519, 415] width 36 height 19
click at [538, 573] on div "Hide donors you've already saved or have applied to." at bounding box center [784, 566] width 564 height 33
click at [535, 569] on button "button" at bounding box center [519, 566] width 36 height 19
click at [992, 658] on button "Show donors" at bounding box center [1014, 657] width 103 height 33
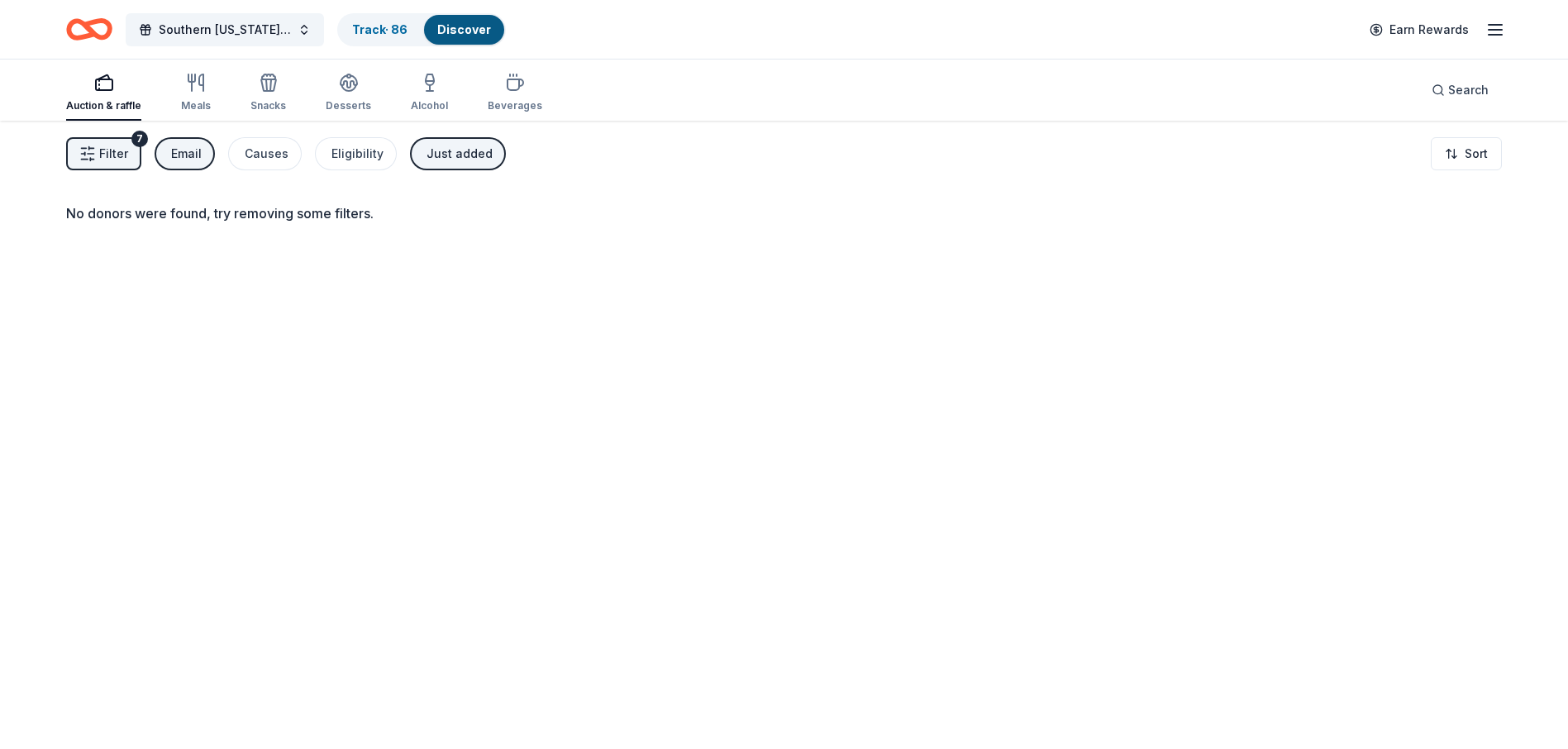
click at [113, 151] on span "Filter" at bounding box center [113, 154] width 28 height 20
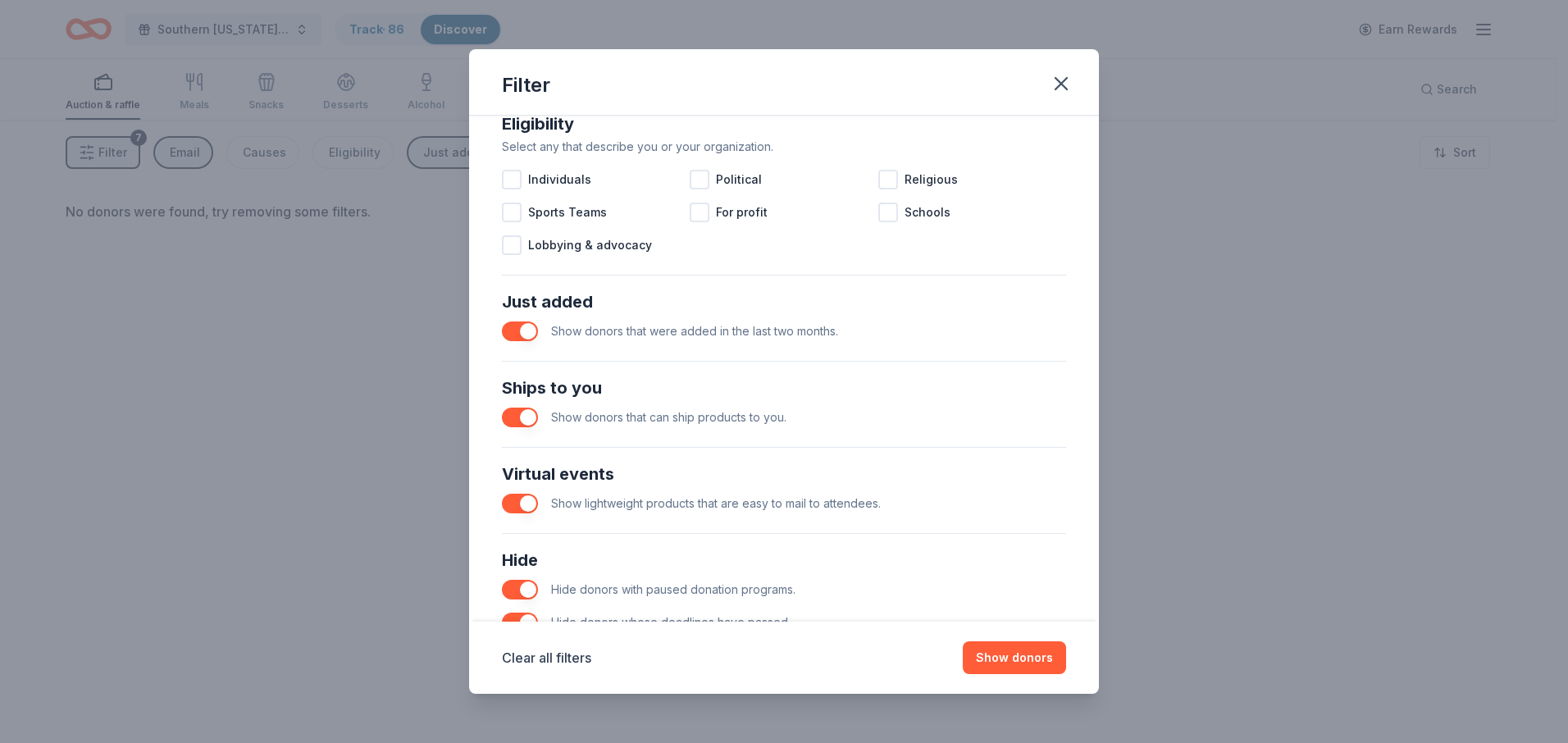
scroll to position [504, 0]
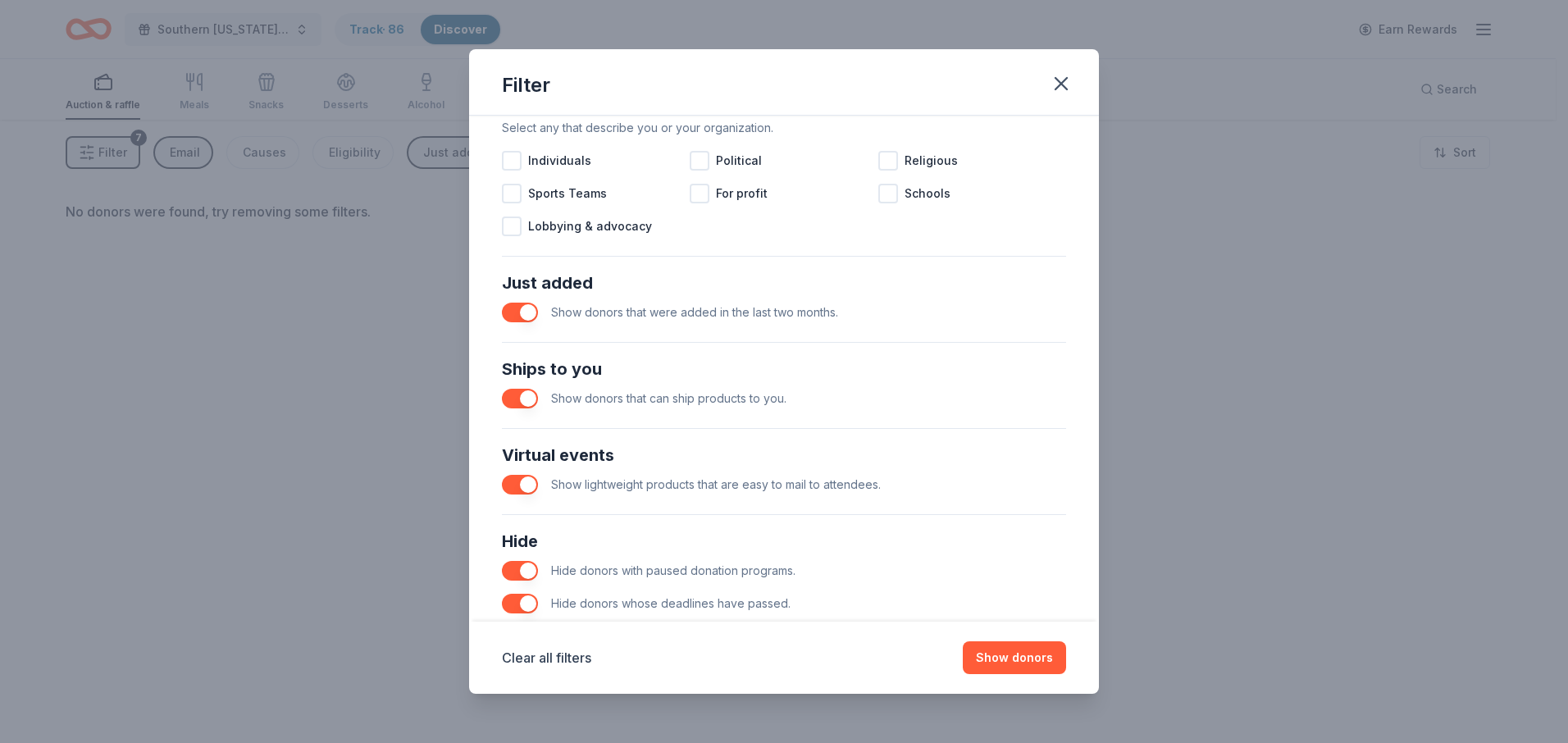
click at [527, 311] on button "button" at bounding box center [519, 313] width 36 height 19
click at [524, 400] on button "button" at bounding box center [519, 398] width 36 height 19
click at [522, 486] on button "button" at bounding box center [519, 484] width 36 height 19
drag, startPoint x: 526, startPoint y: 565, endPoint x: 527, endPoint y: 614, distance: 49.0
click at [526, 571] on button "button" at bounding box center [519, 571] width 36 height 19
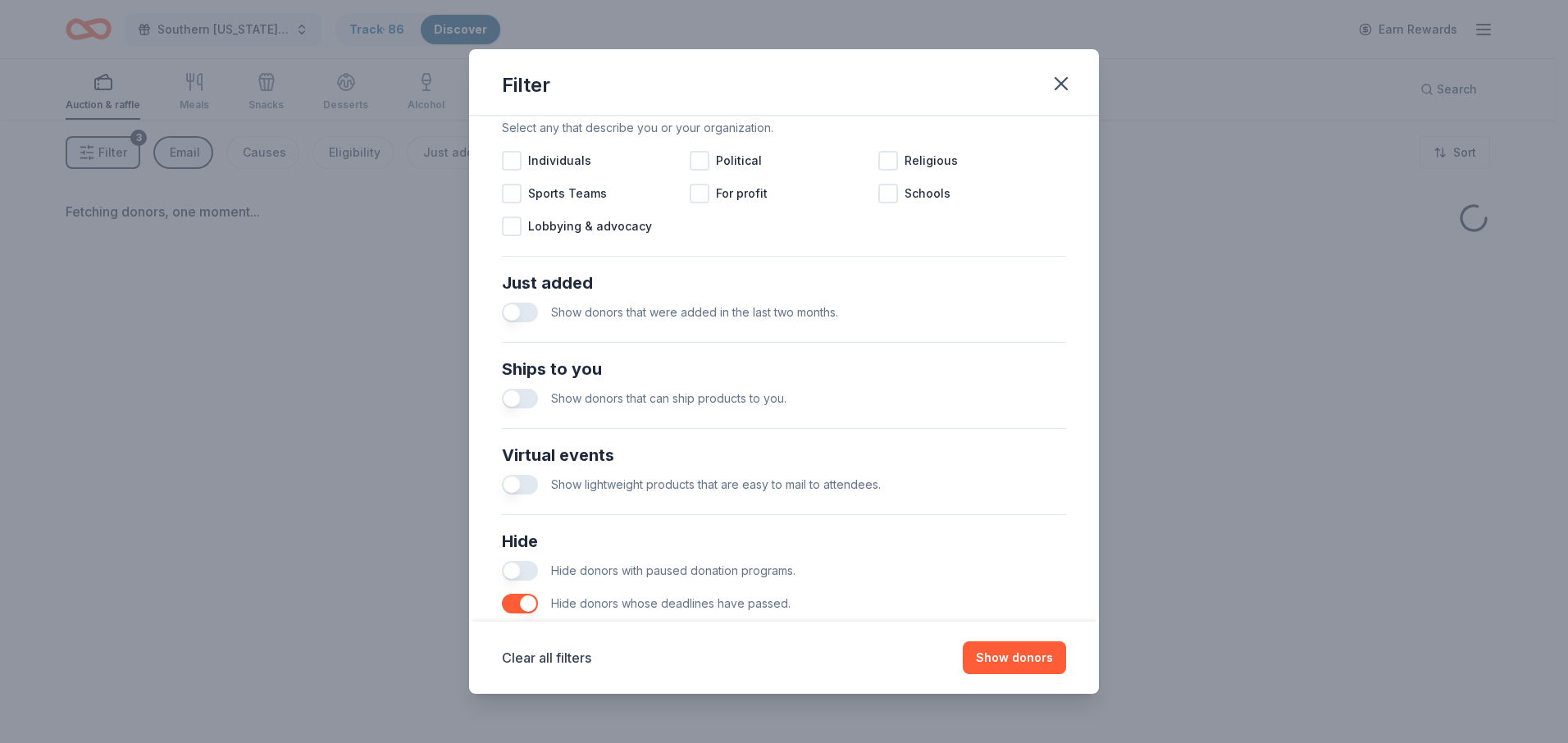
click at [528, 610] on button "button" at bounding box center [519, 603] width 36 height 19
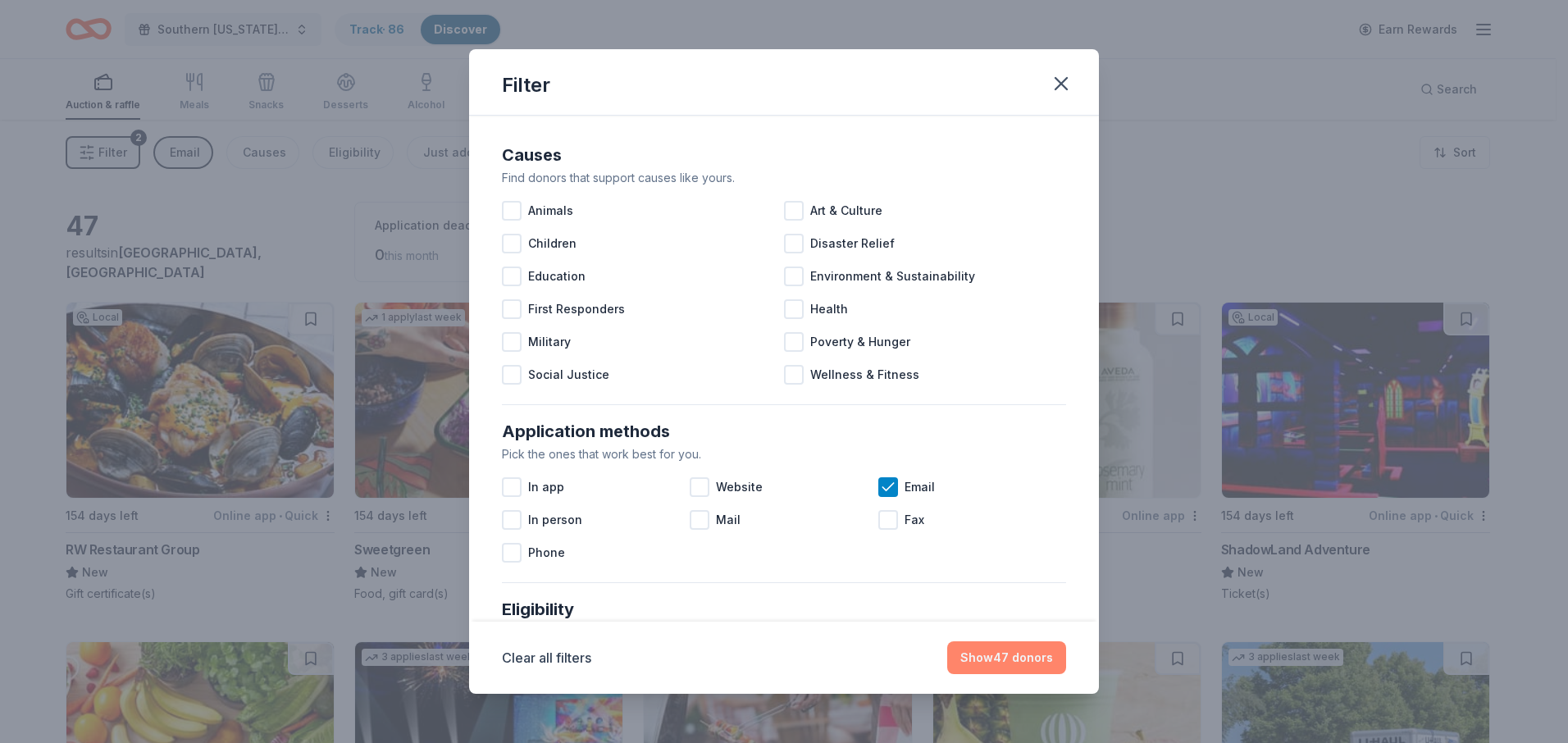
click at [980, 657] on button "Show 47 donors" at bounding box center [1006, 657] width 119 height 33
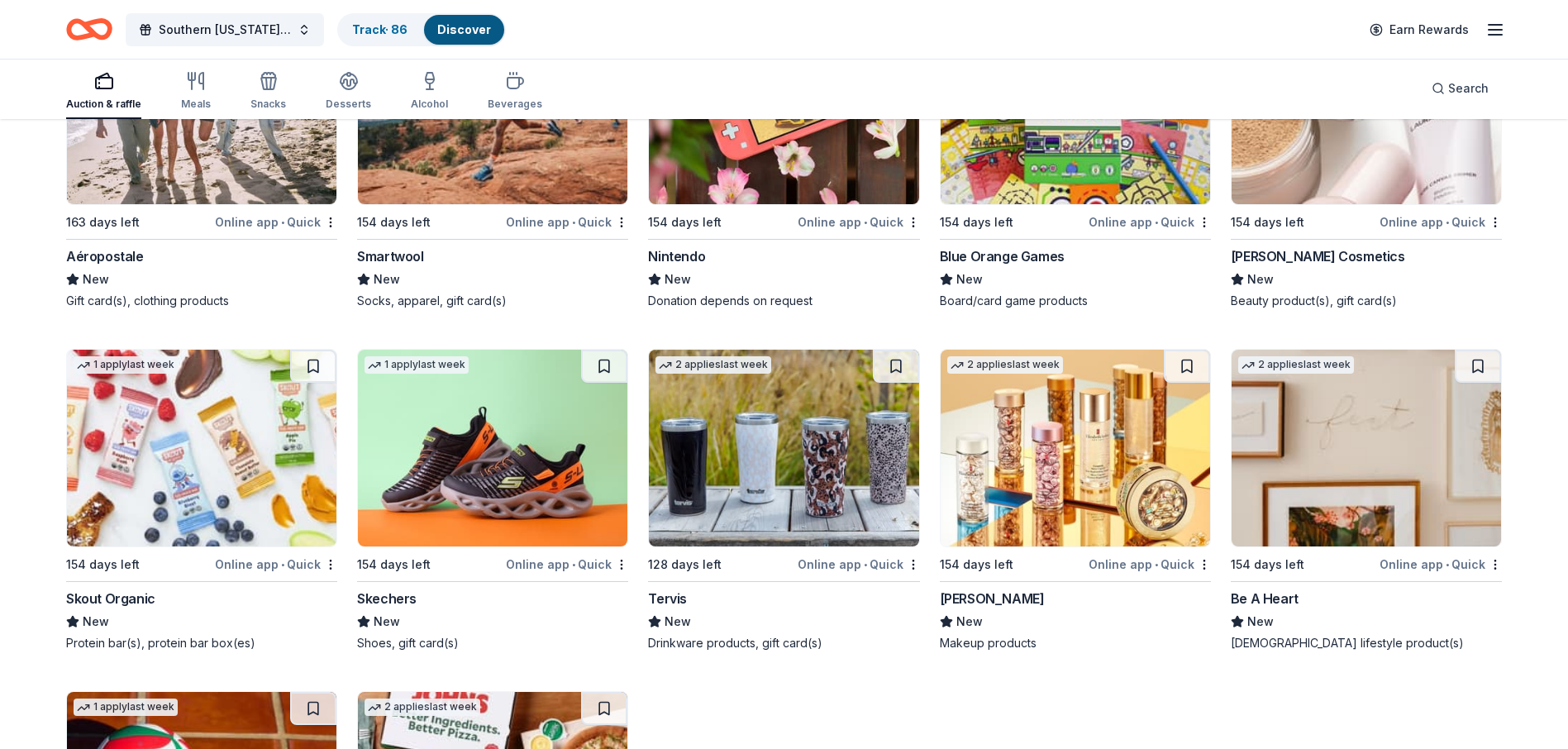
scroll to position [2575, 0]
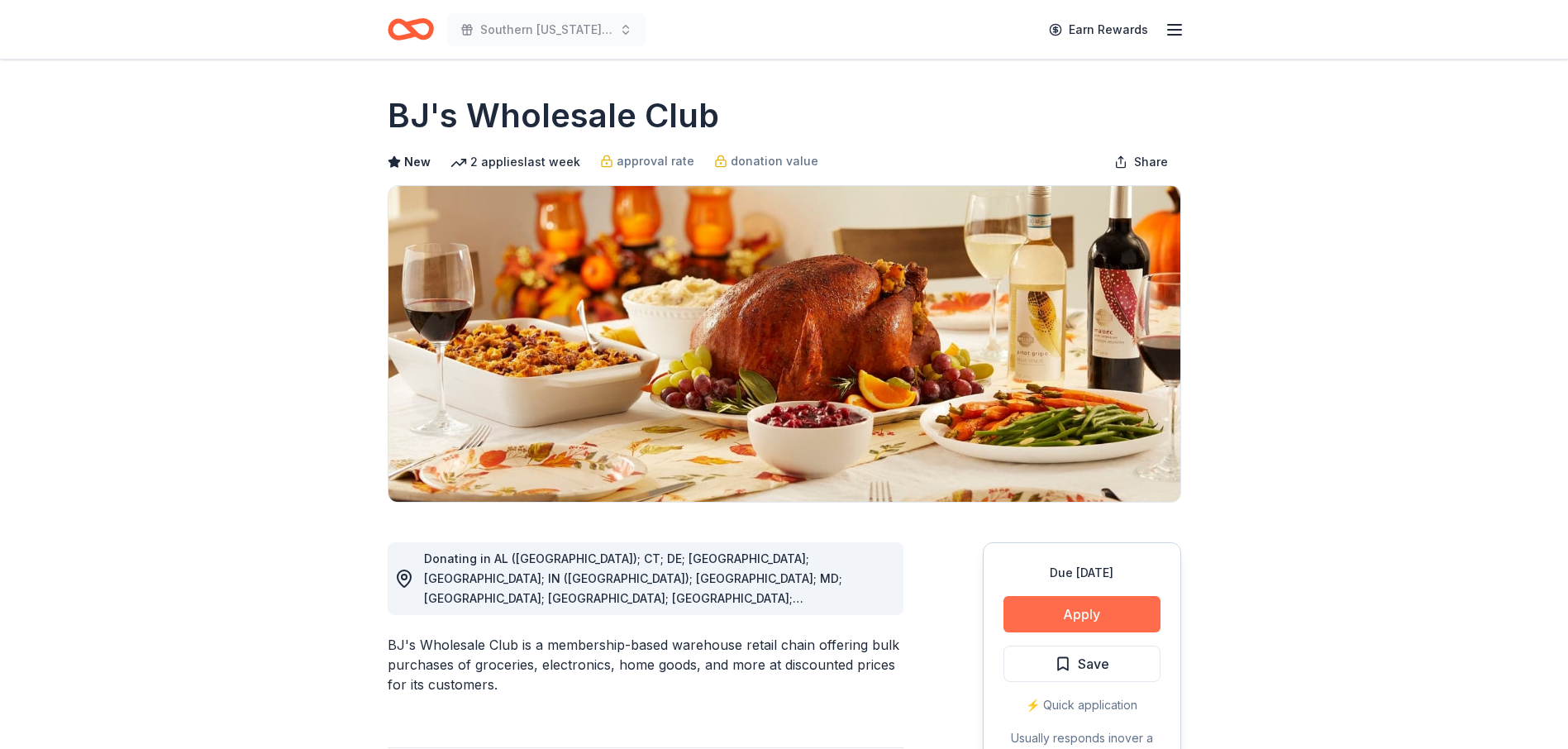
click at [1108, 620] on button "Apply" at bounding box center [1082, 614] width 157 height 37
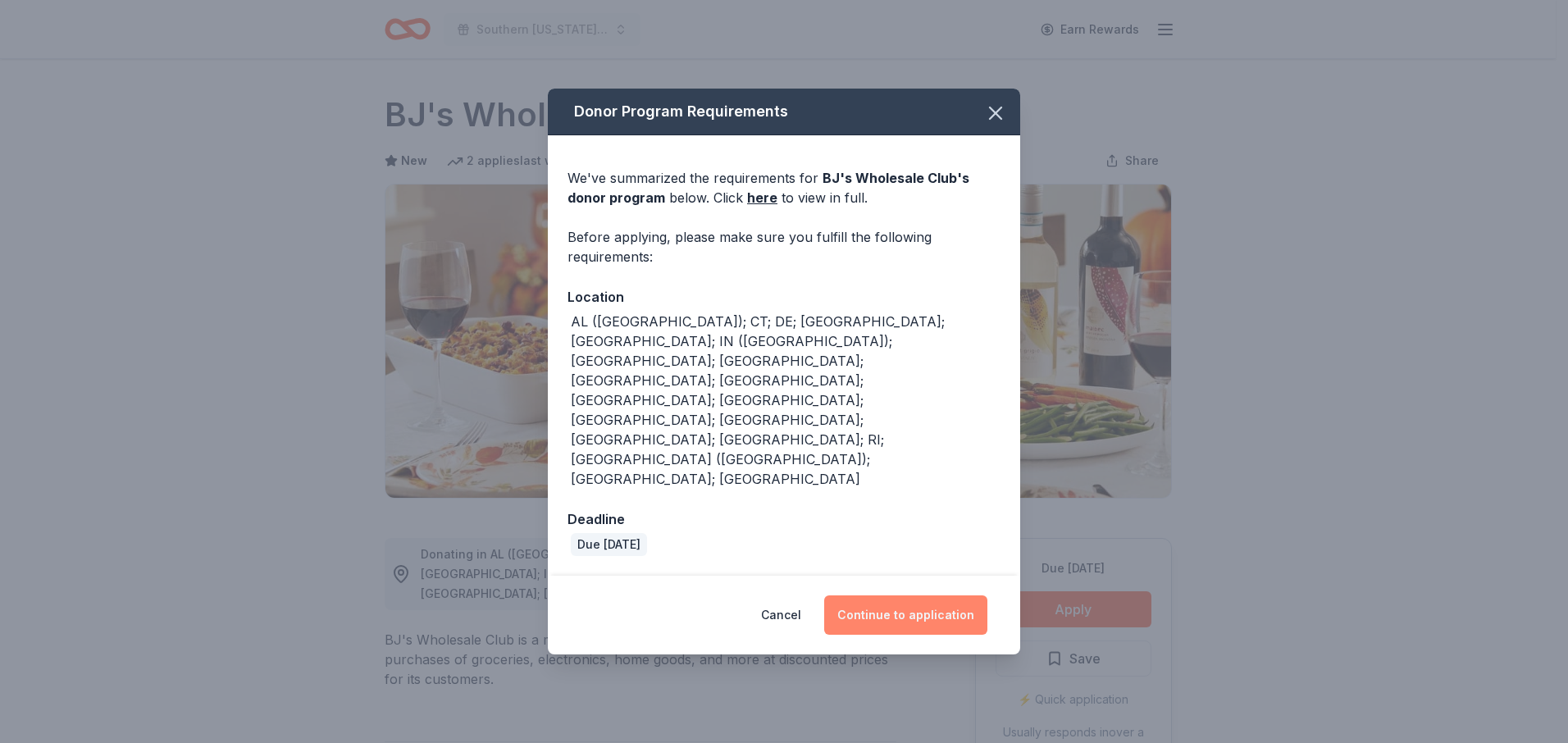
click at [933, 595] on button "Continue to application" at bounding box center [905, 615] width 163 height 40
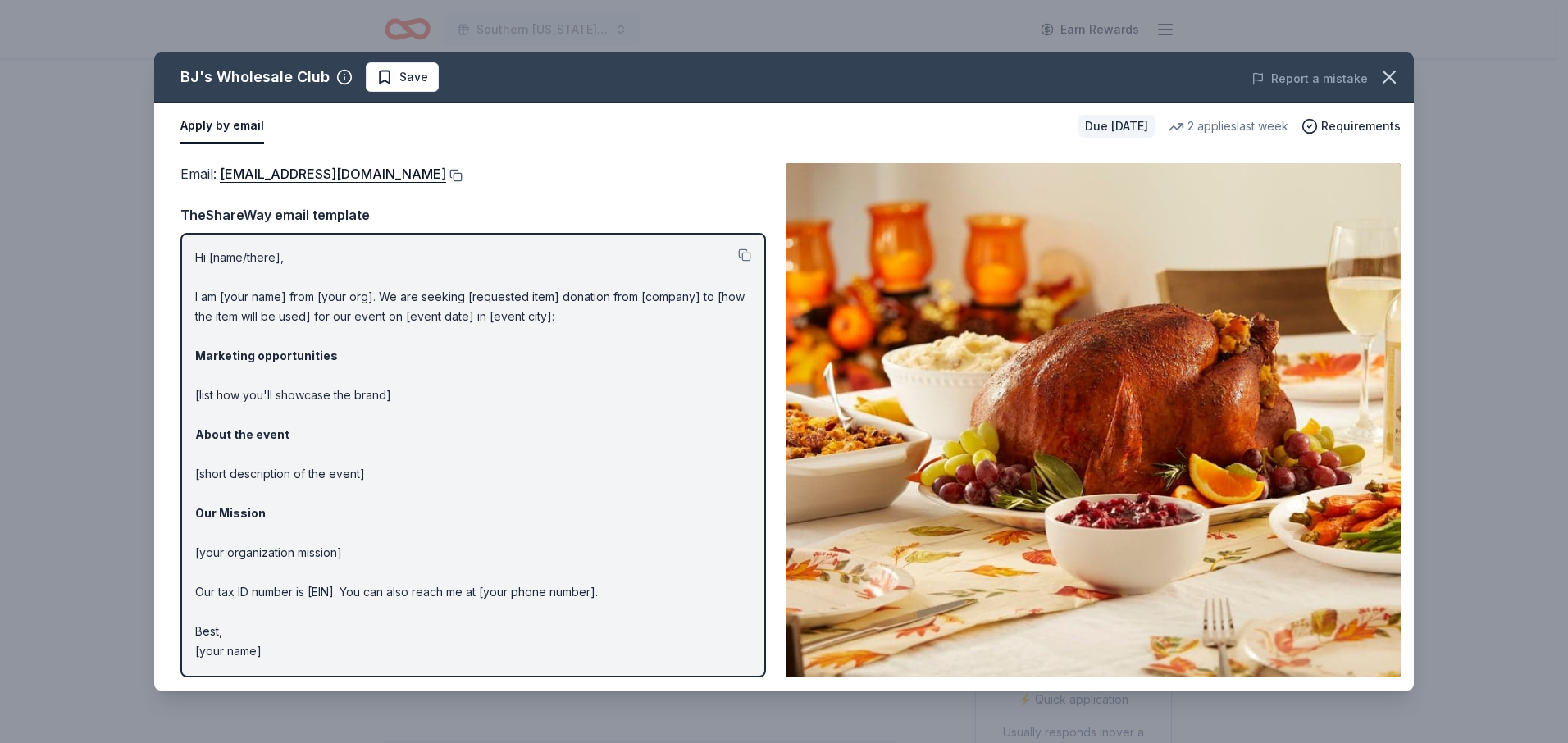
click at [446, 175] on button at bounding box center [454, 175] width 17 height 13
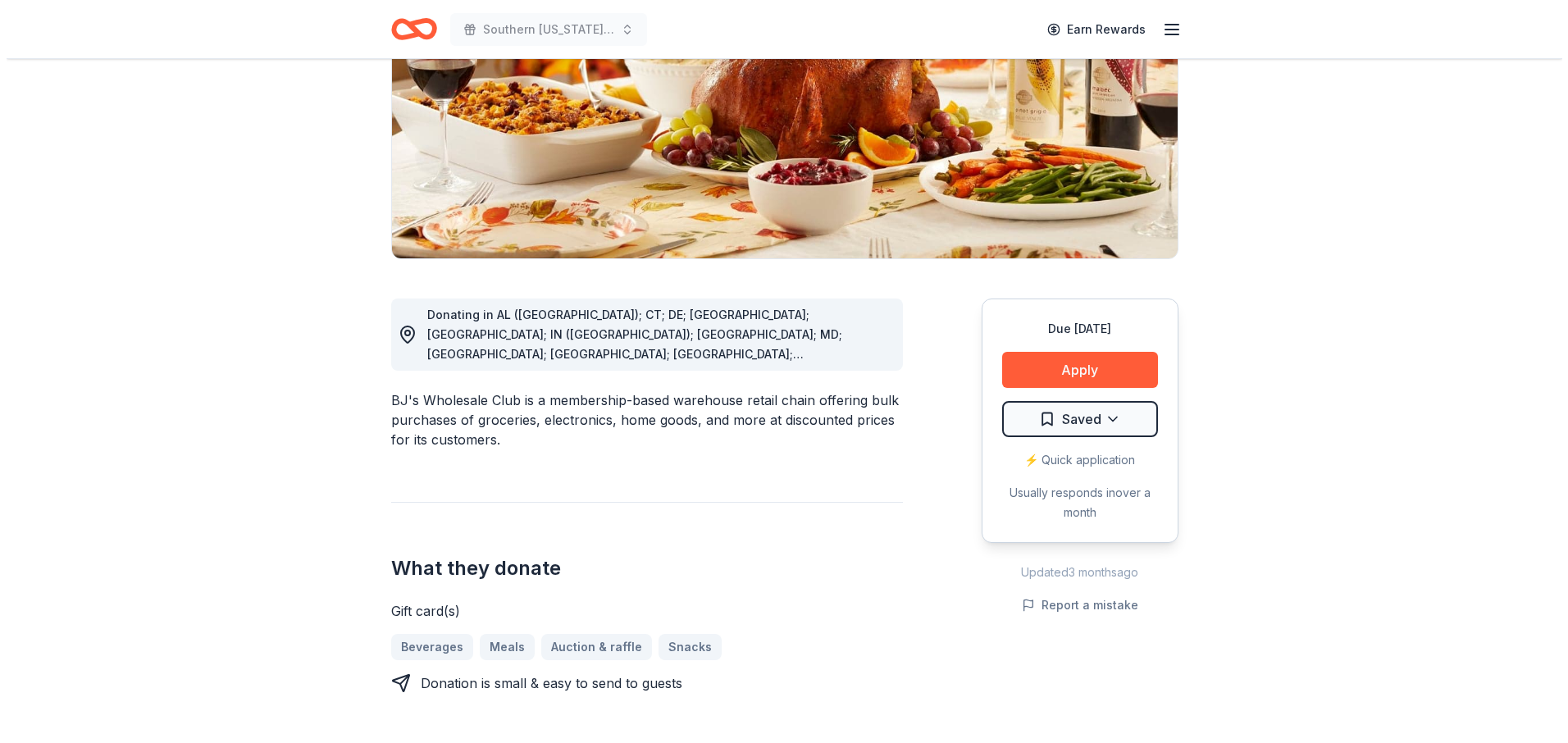
scroll to position [246, 0]
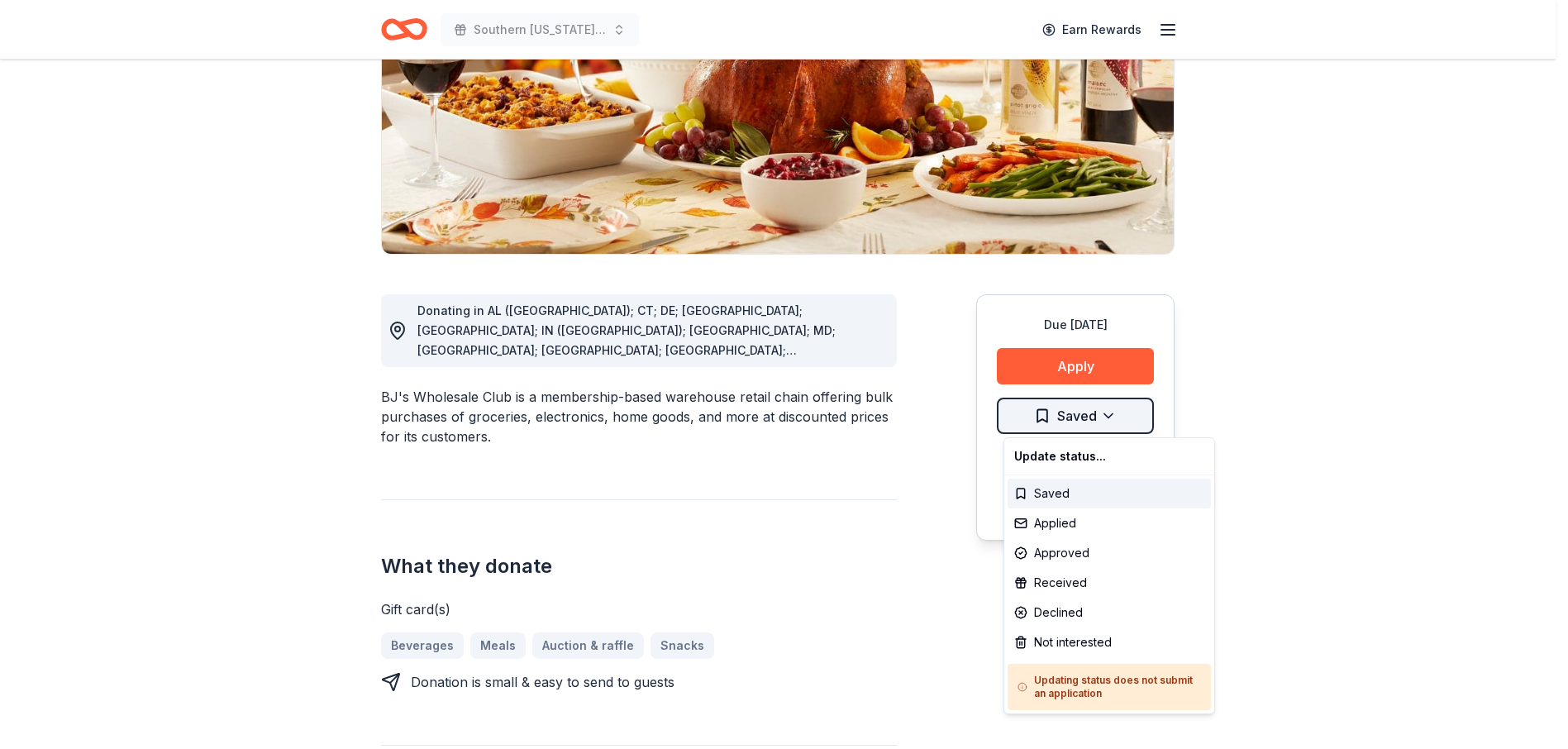
click at [1123, 419] on html "Southern [US_STATE] Roundup Earn Rewards Due [DATE] Share BJ's Wholesale Club N…" at bounding box center [784, 126] width 1568 height 749
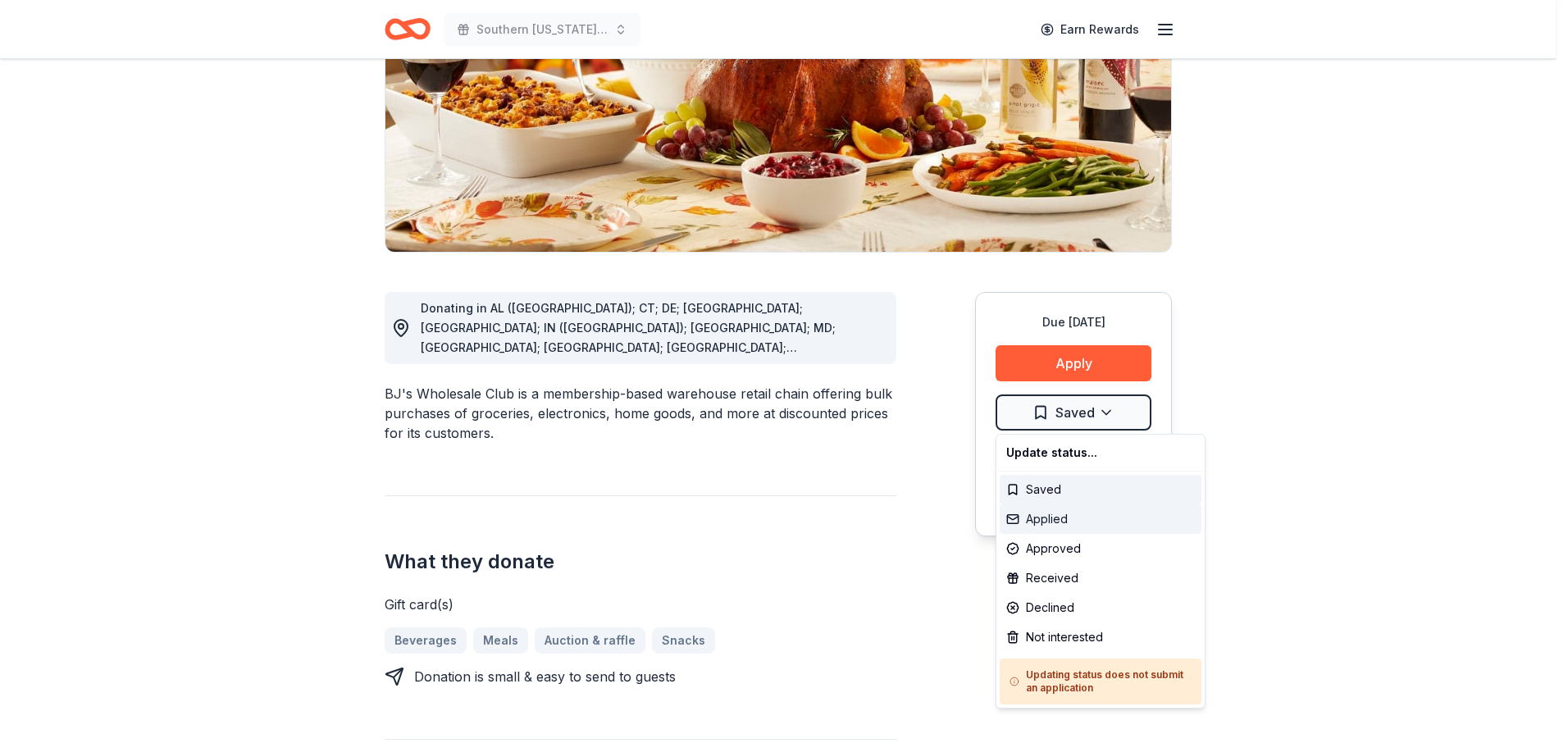
click at [1092, 515] on div "Applied" at bounding box center [1101, 519] width 201 height 29
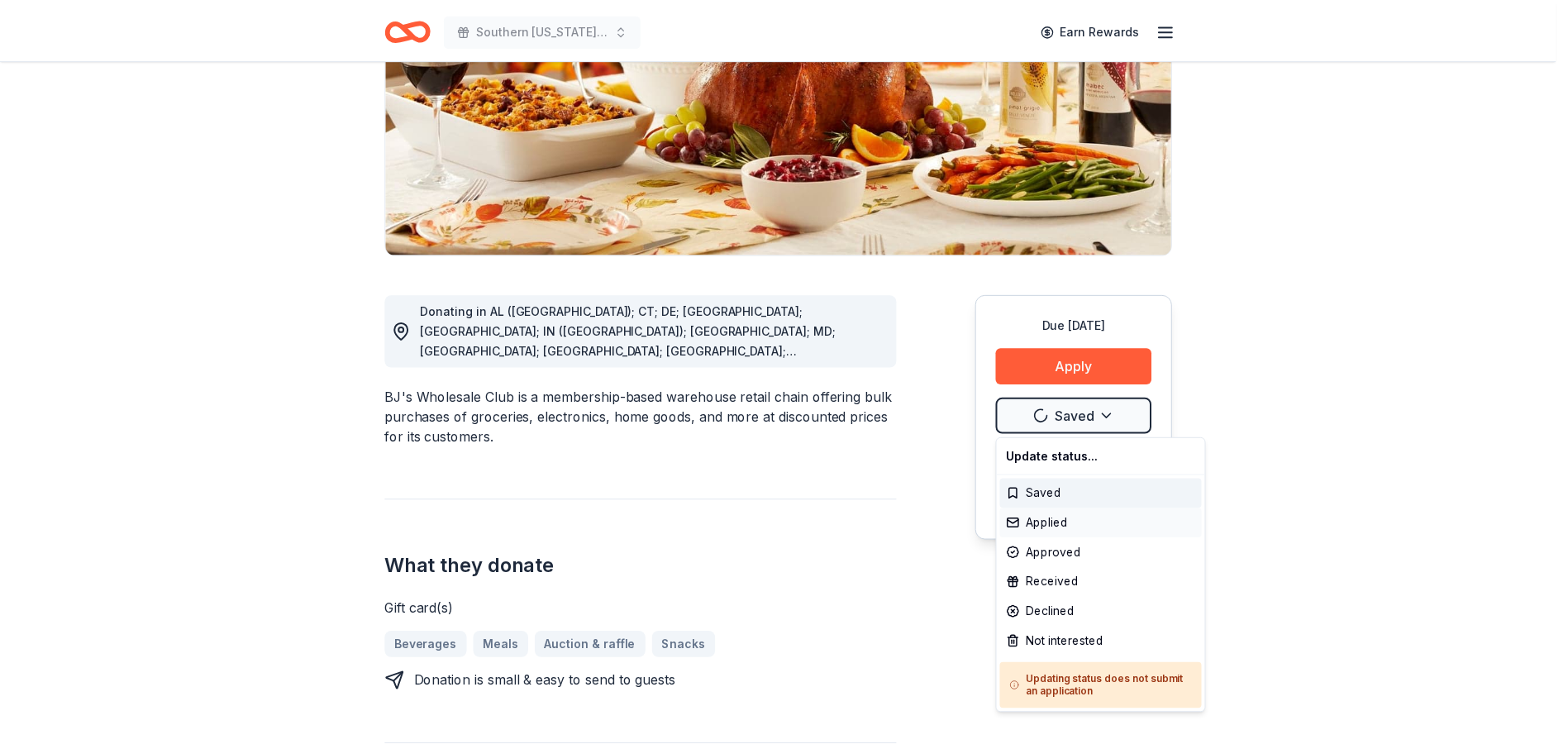
scroll to position [0, 0]
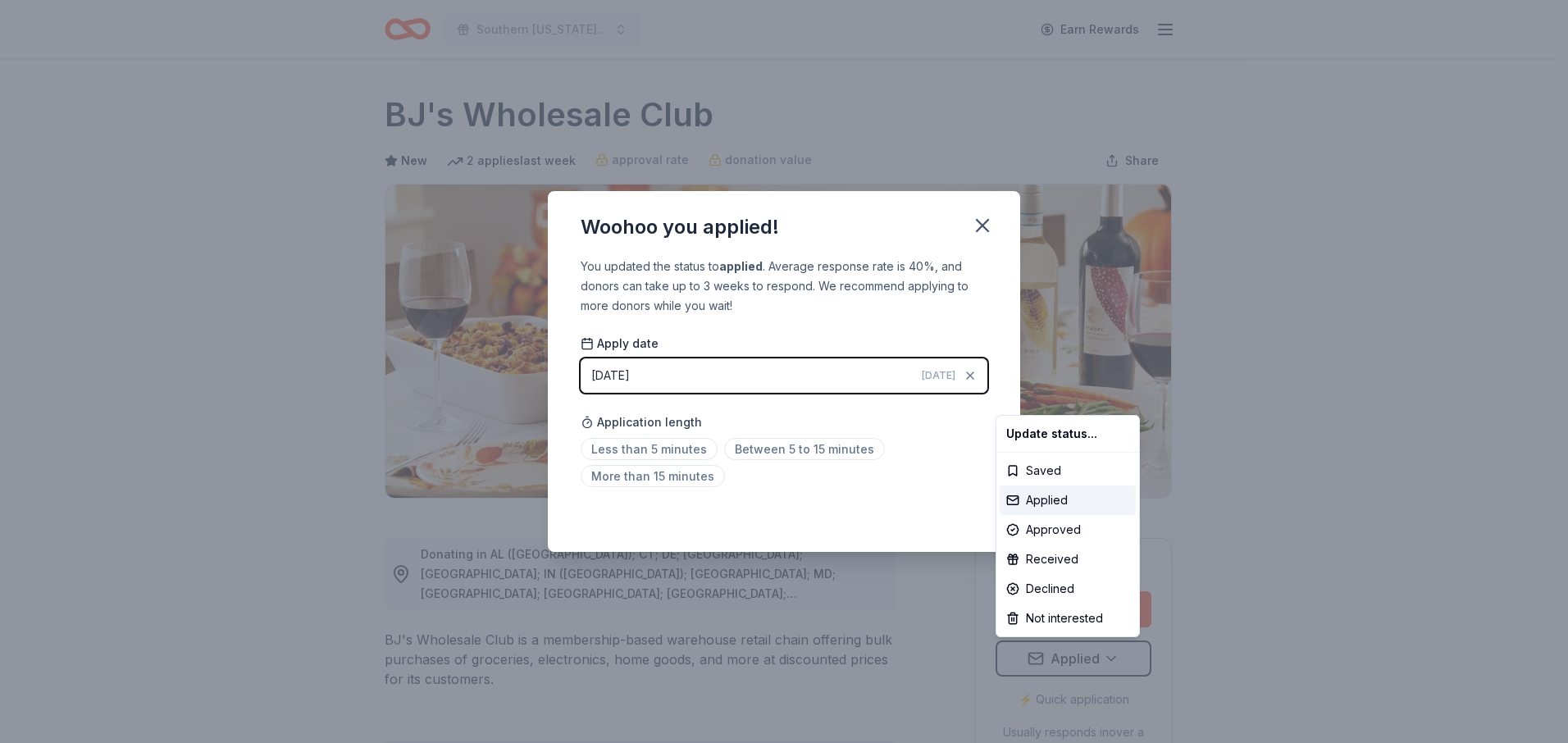
click at [983, 224] on html "Southern Maryland Roundup Earn Rewards Due in 154 days Share BJ's Wholesale Clu…" at bounding box center [784, 371] width 1568 height 743
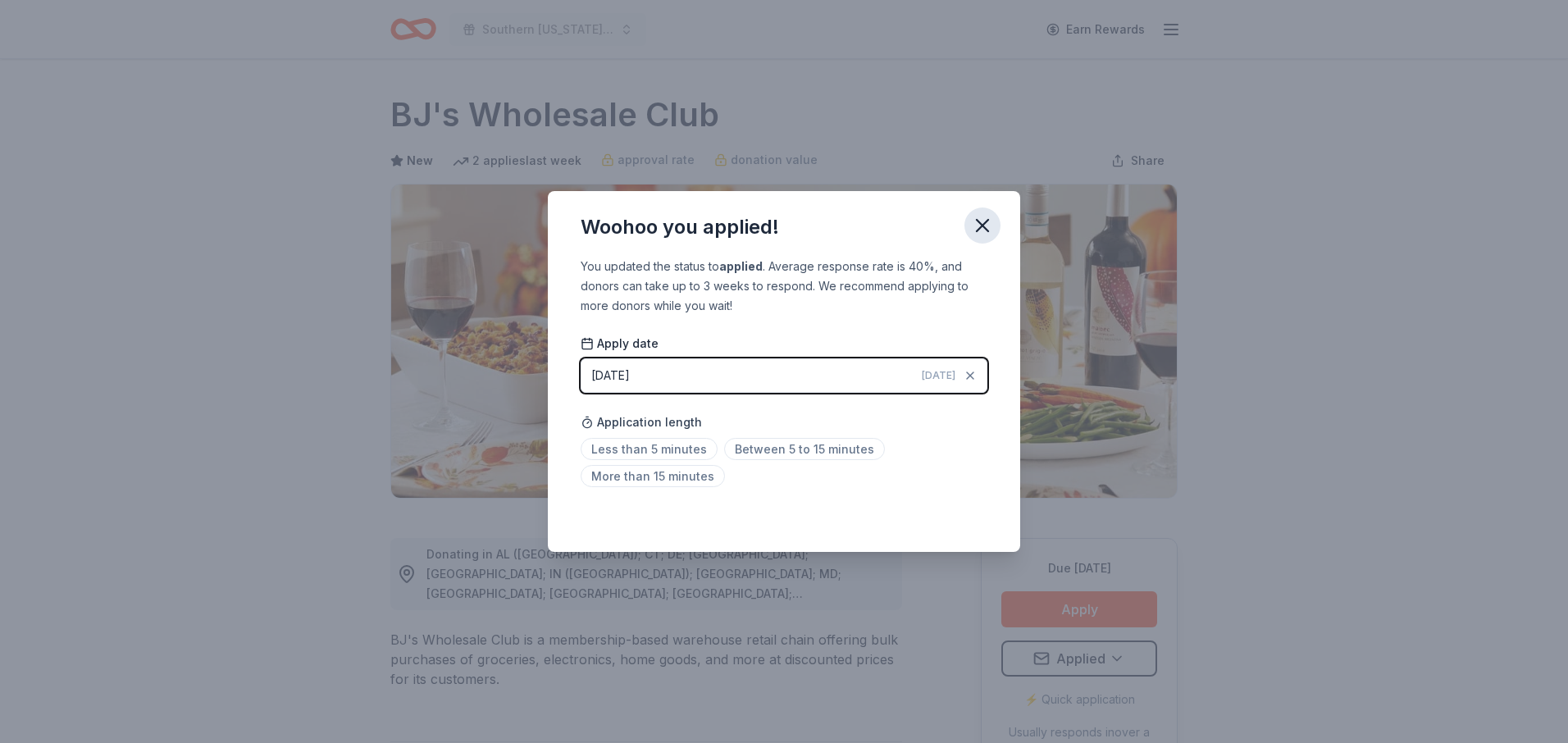
click at [983, 224] on icon "button" at bounding box center [982, 225] width 11 height 11
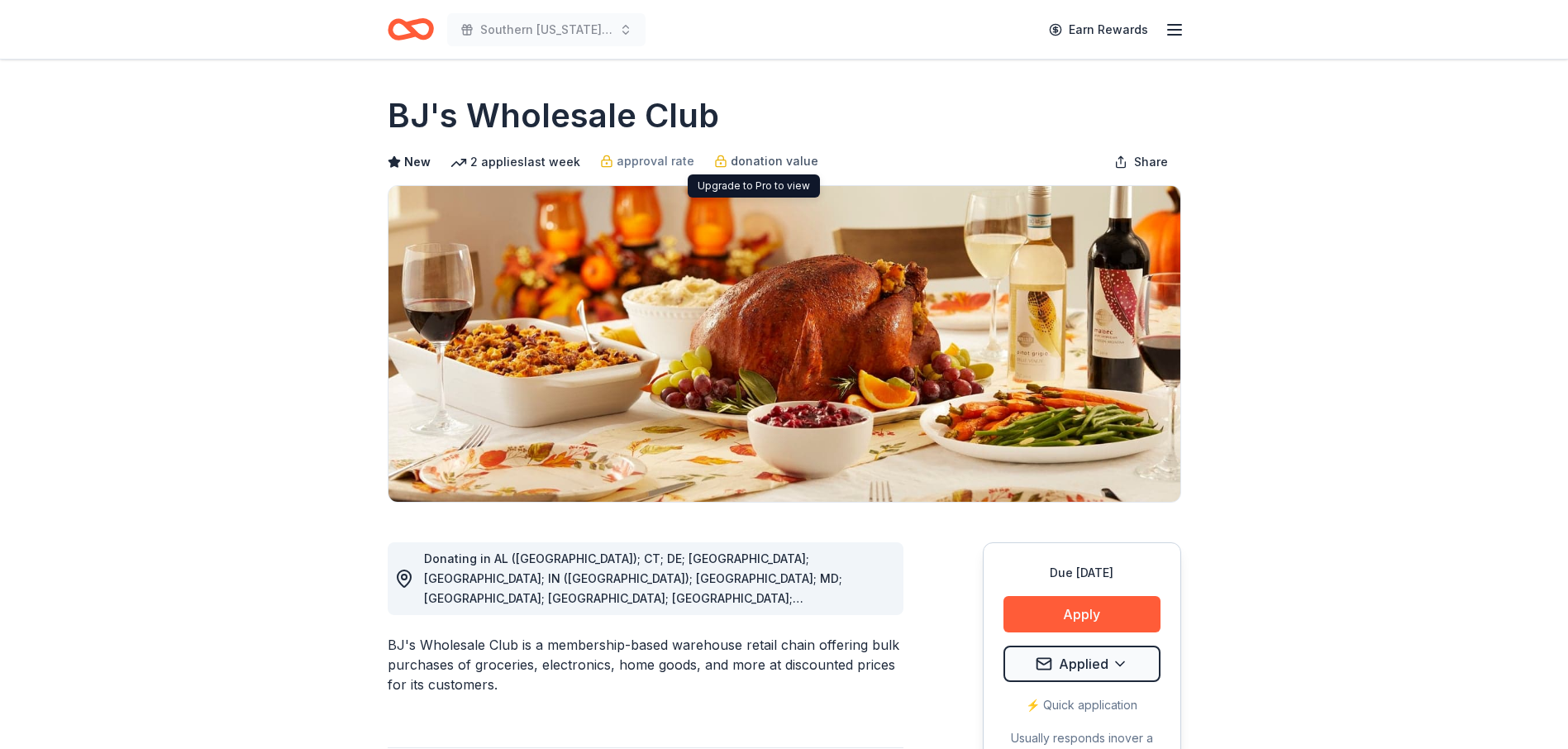
click at [756, 159] on span "donation value" at bounding box center [775, 161] width 87 height 20
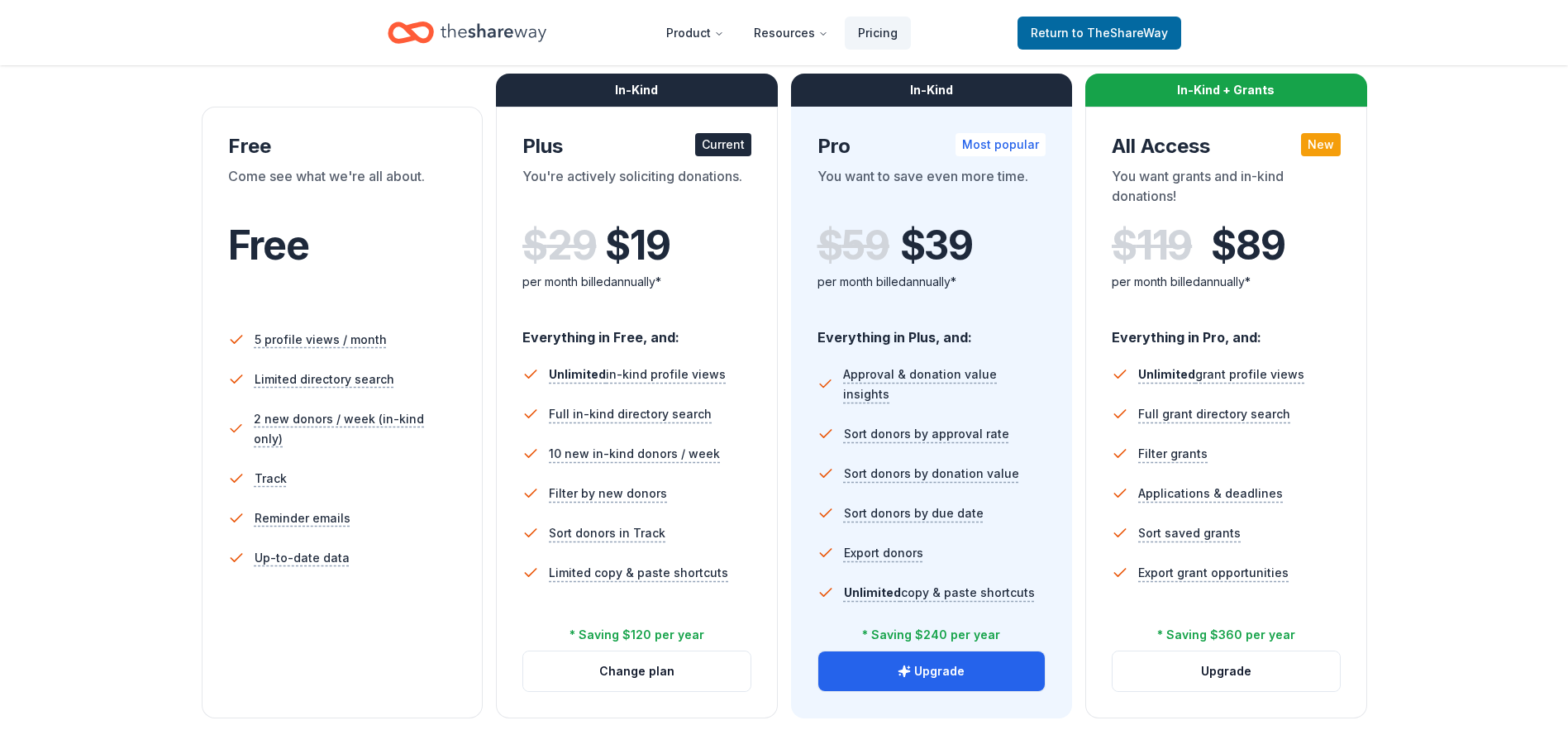
scroll to position [330, 0]
